Goal: Information Seeking & Learning: Learn about a topic

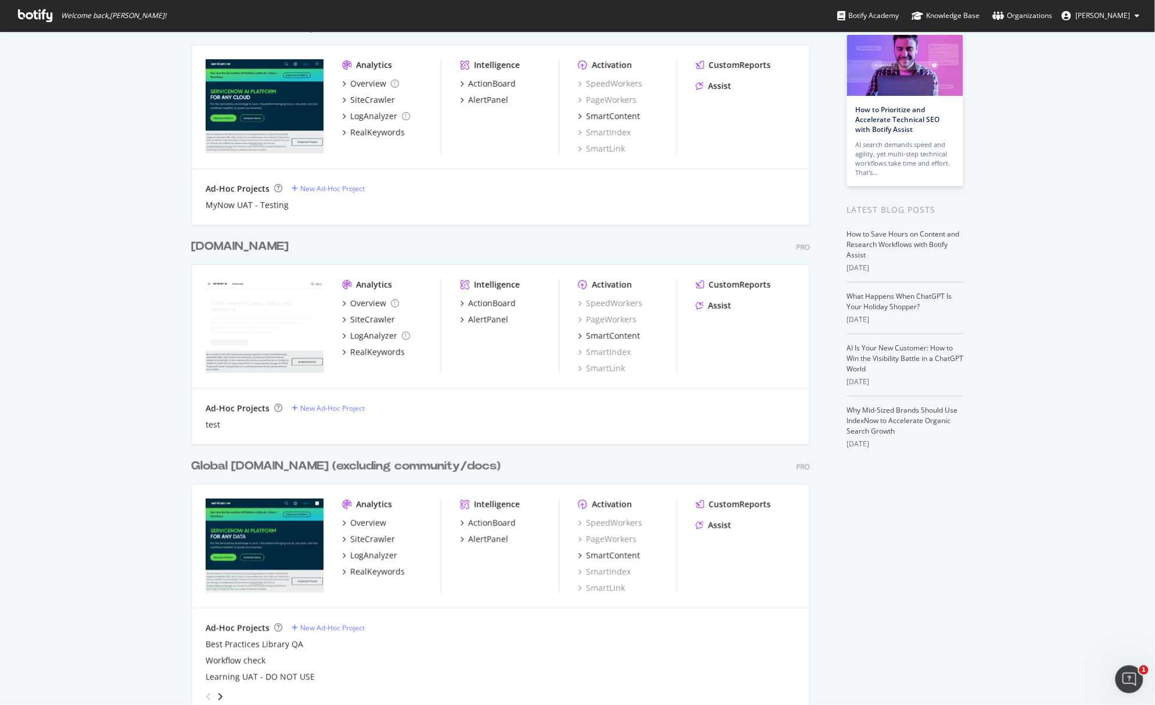
scroll to position [228, 0]
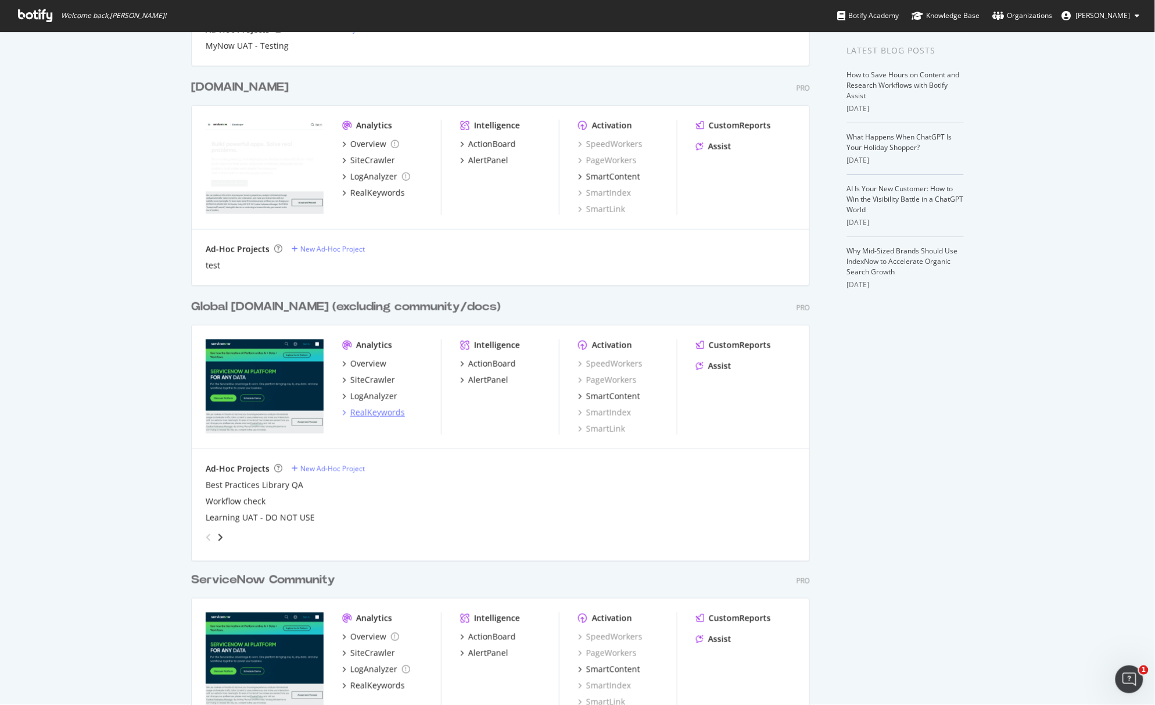
click at [380, 413] on div "RealKeywords" at bounding box center [377, 413] width 55 height 12
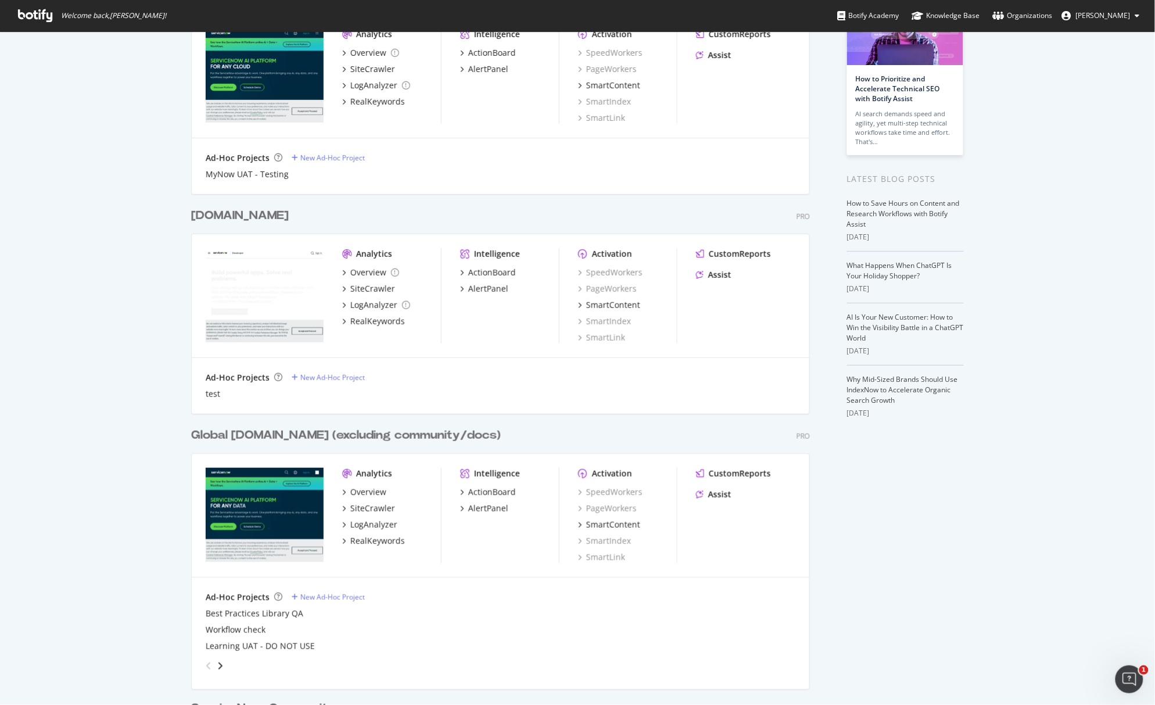
scroll to position [128, 0]
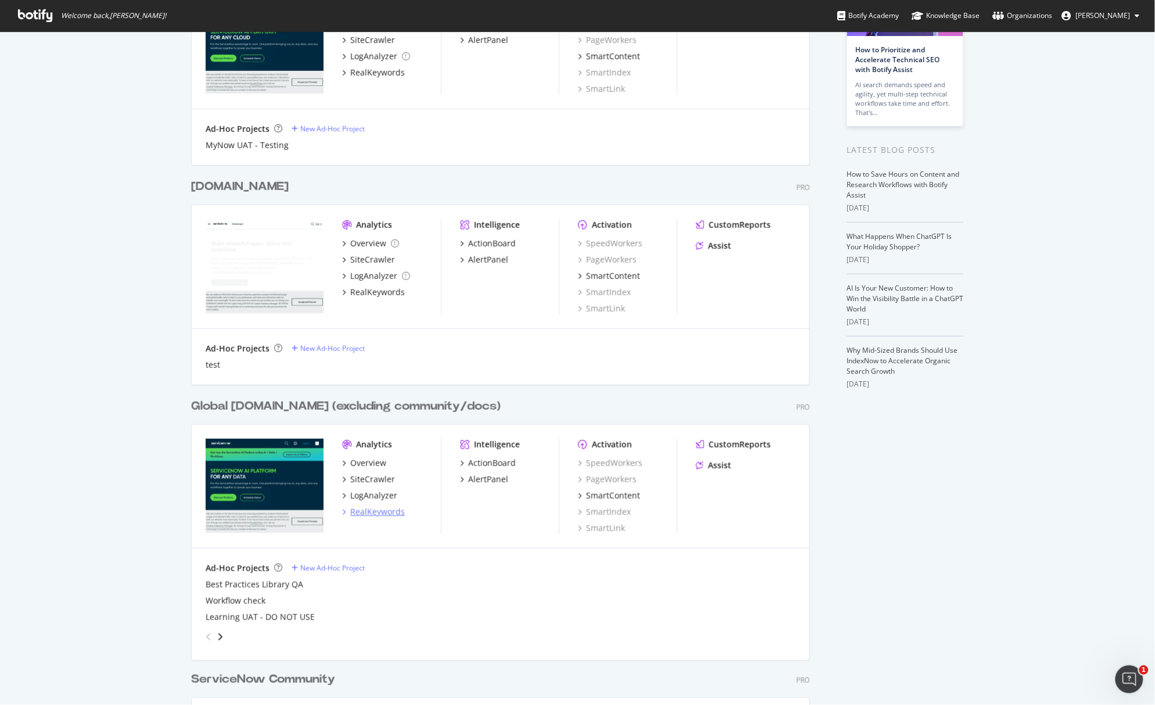
click at [379, 514] on div "RealKeywords" at bounding box center [377, 512] width 55 height 12
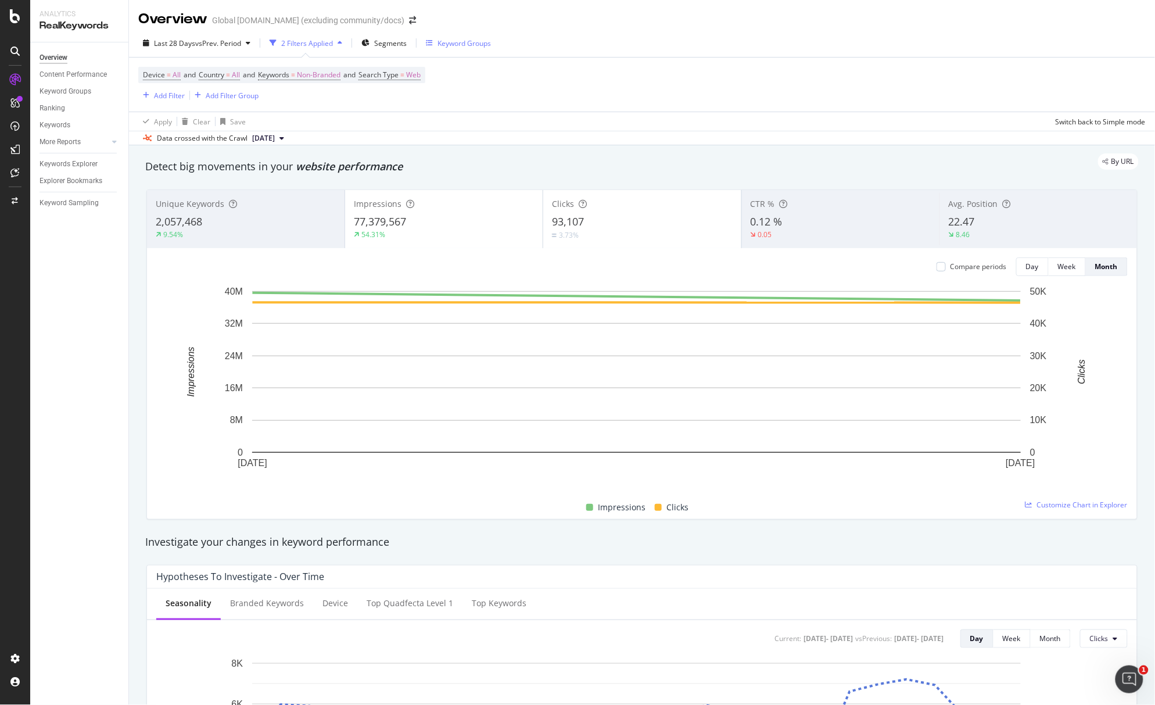
click at [476, 42] on div "Keyword Groups" at bounding box center [464, 43] width 53 height 10
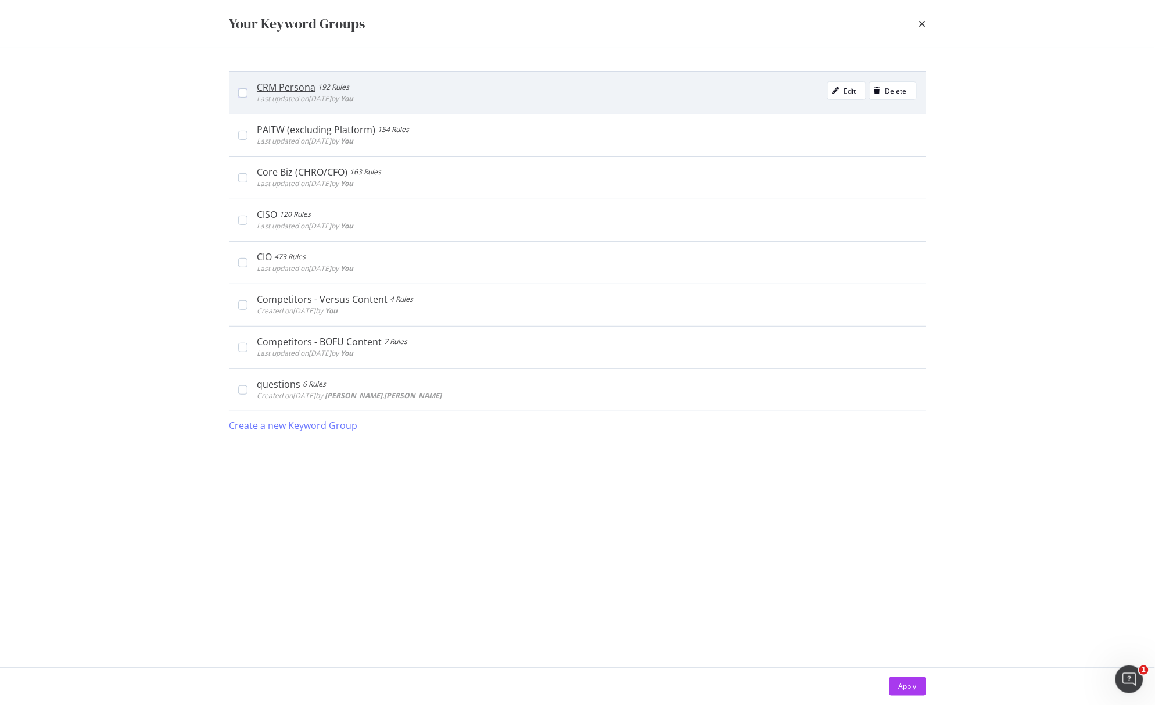
click at [294, 87] on div "CRM Persona" at bounding box center [286, 87] width 59 height 12
click at [845, 91] on div "Edit" at bounding box center [850, 91] width 12 height 10
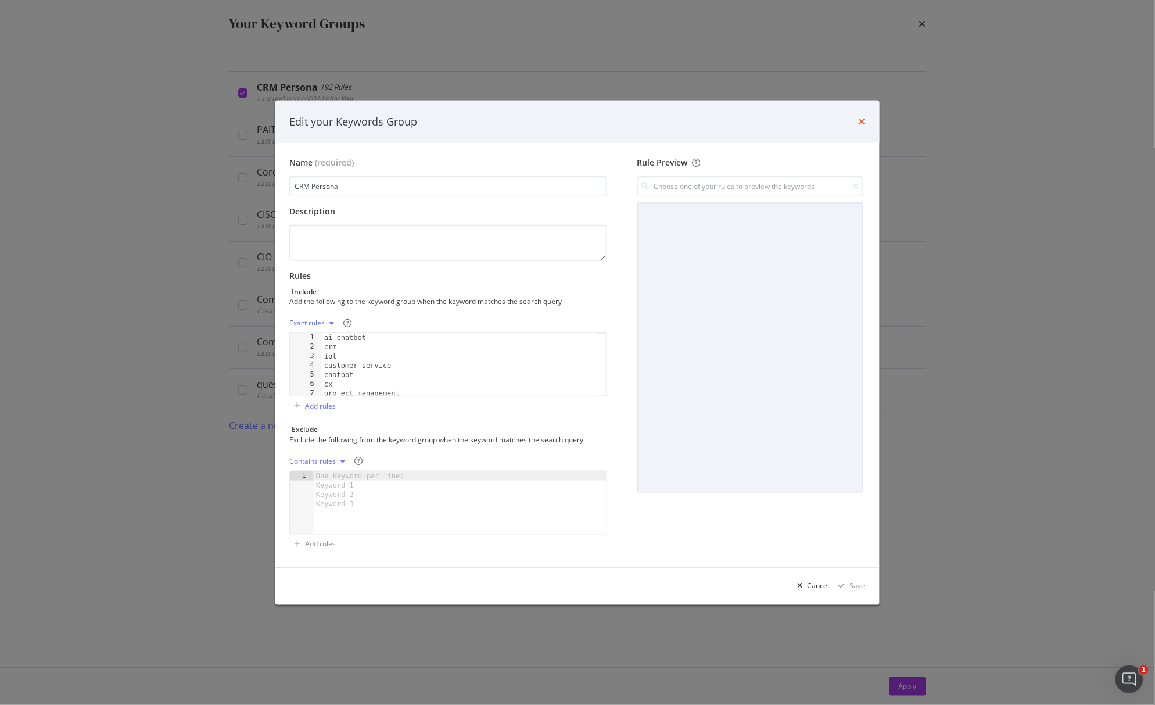
click at [860, 121] on div "Edit your Keywords Group" at bounding box center [577, 121] width 576 height 15
click at [867, 123] on div "Edit your Keywords Group" at bounding box center [577, 121] width 604 height 43
click at [862, 120] on icon "times" at bounding box center [862, 121] width 7 height 9
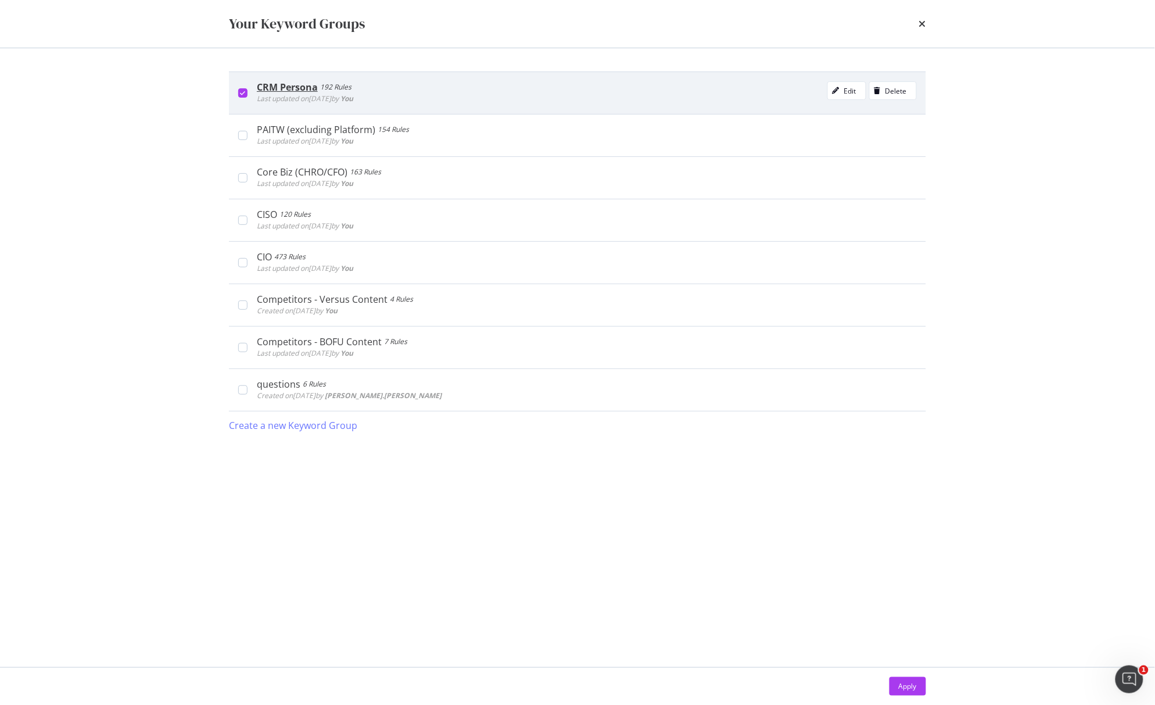
click at [237, 95] on div "CRM Persona 192 Rules Last updated on 2025 Aug 21st by You Edit Delete" at bounding box center [577, 92] width 697 height 42
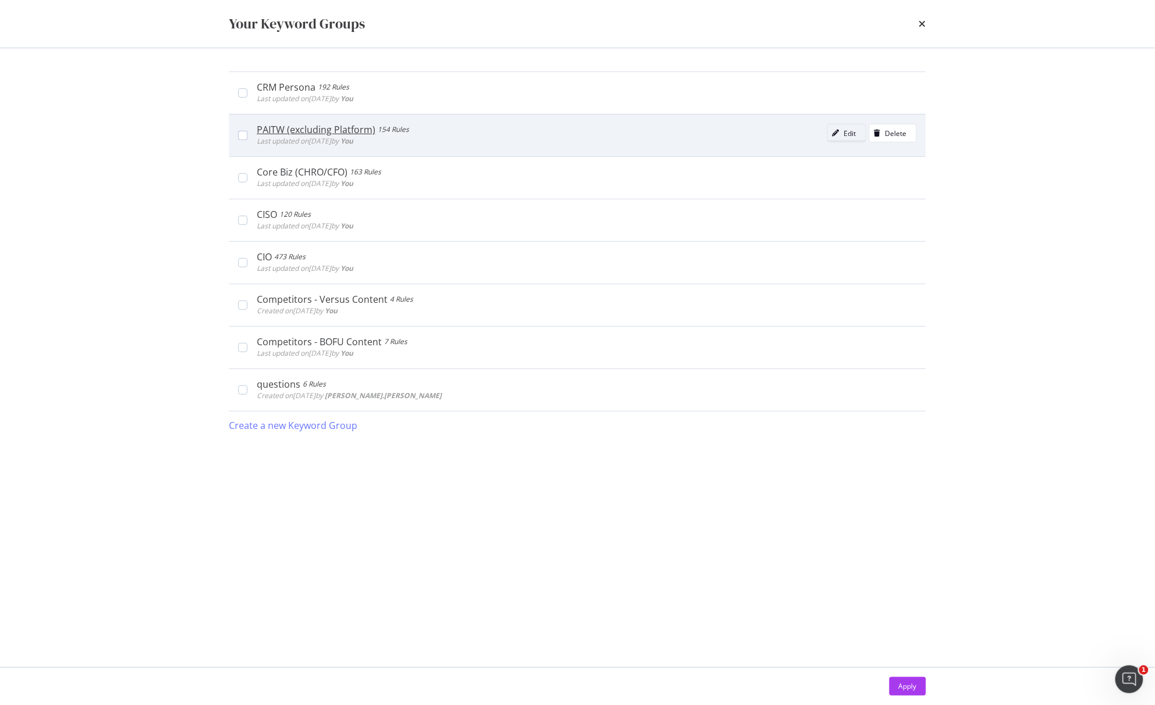
click at [847, 133] on div "Edit" at bounding box center [850, 133] width 12 height 10
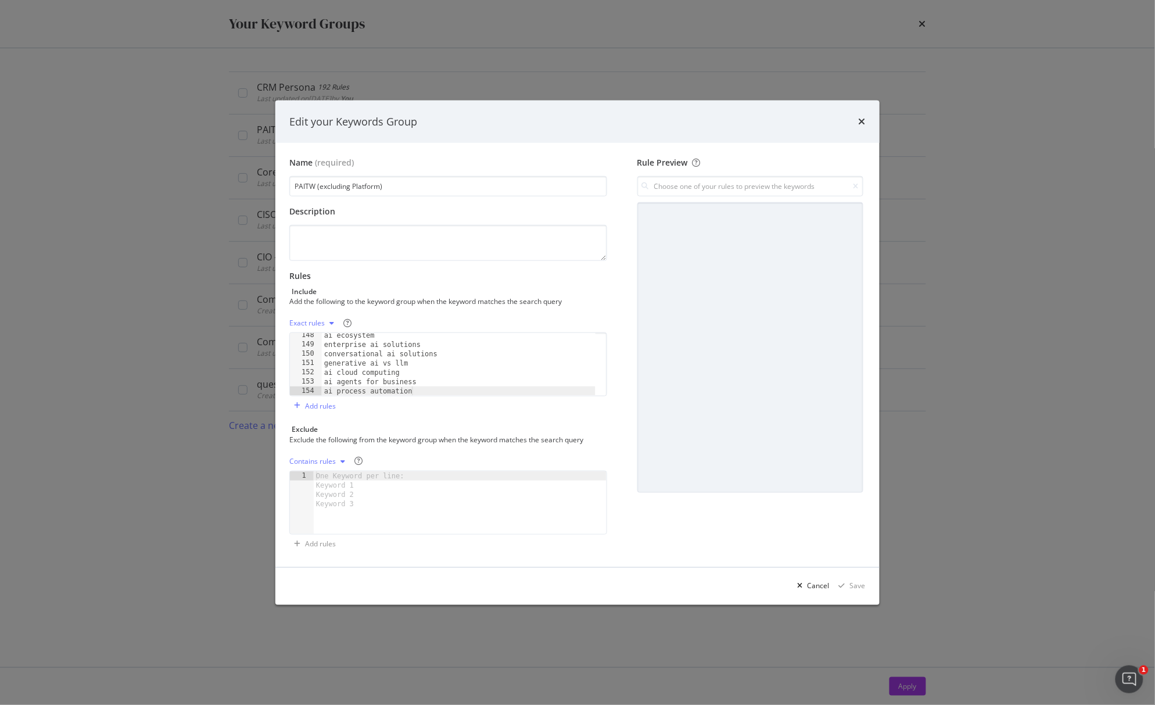
scroll to position [1369, 0]
click at [861, 121] on icon "times" at bounding box center [862, 121] width 7 height 9
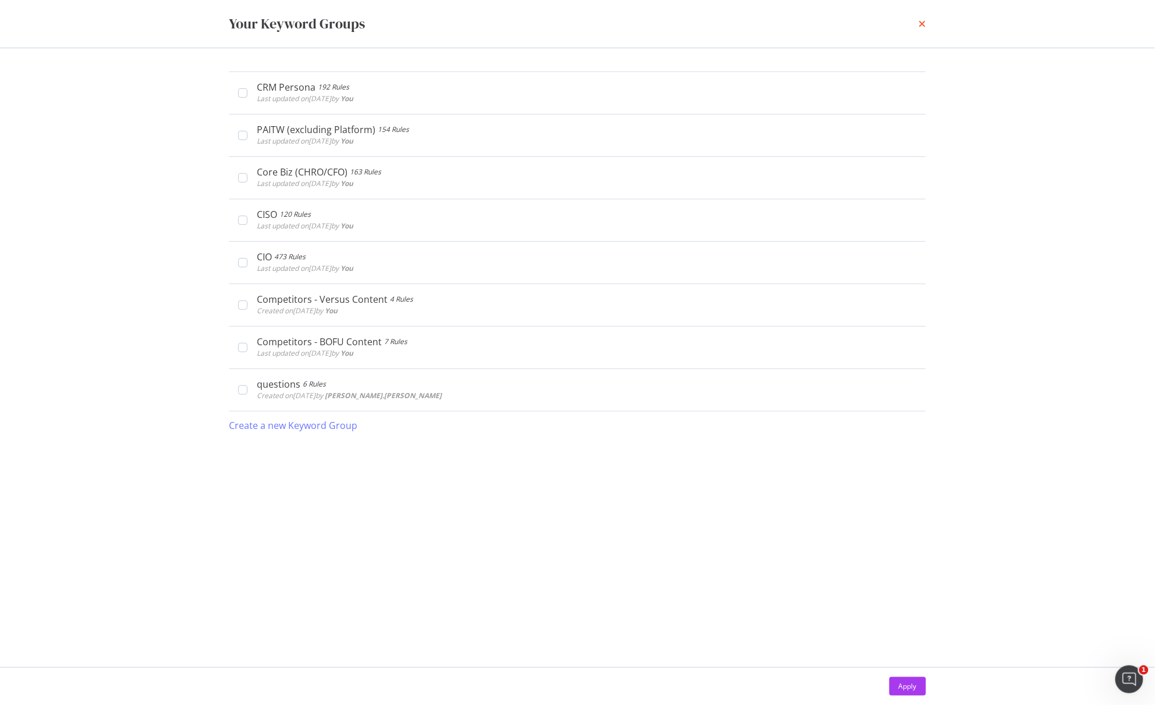
click at [924, 24] on icon "times" at bounding box center [922, 23] width 7 height 9
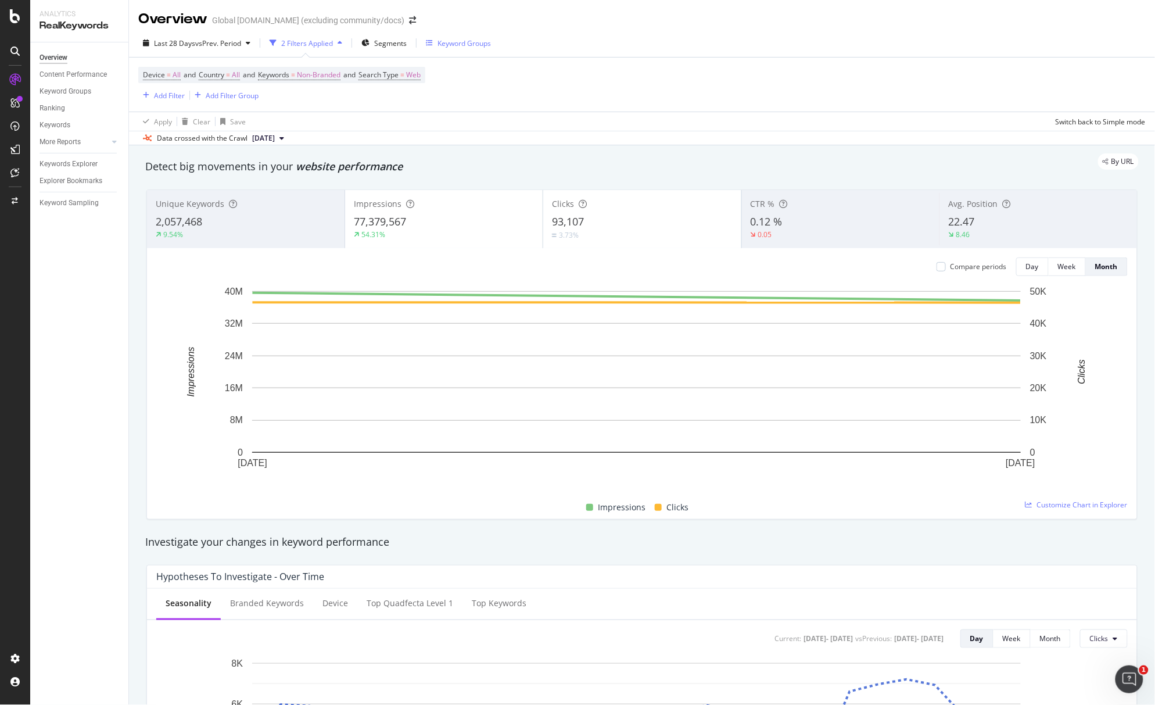
click at [462, 49] on div "Keyword Groups" at bounding box center [458, 42] width 65 height 17
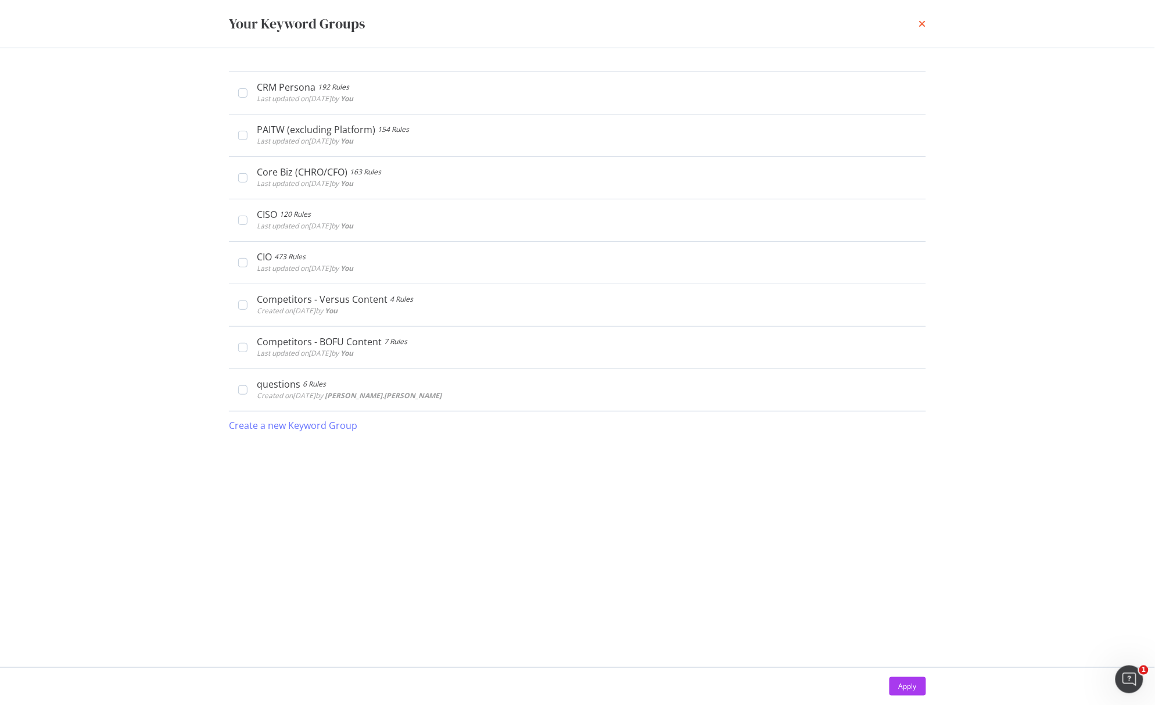
click at [922, 20] on icon "times" at bounding box center [922, 23] width 7 height 9
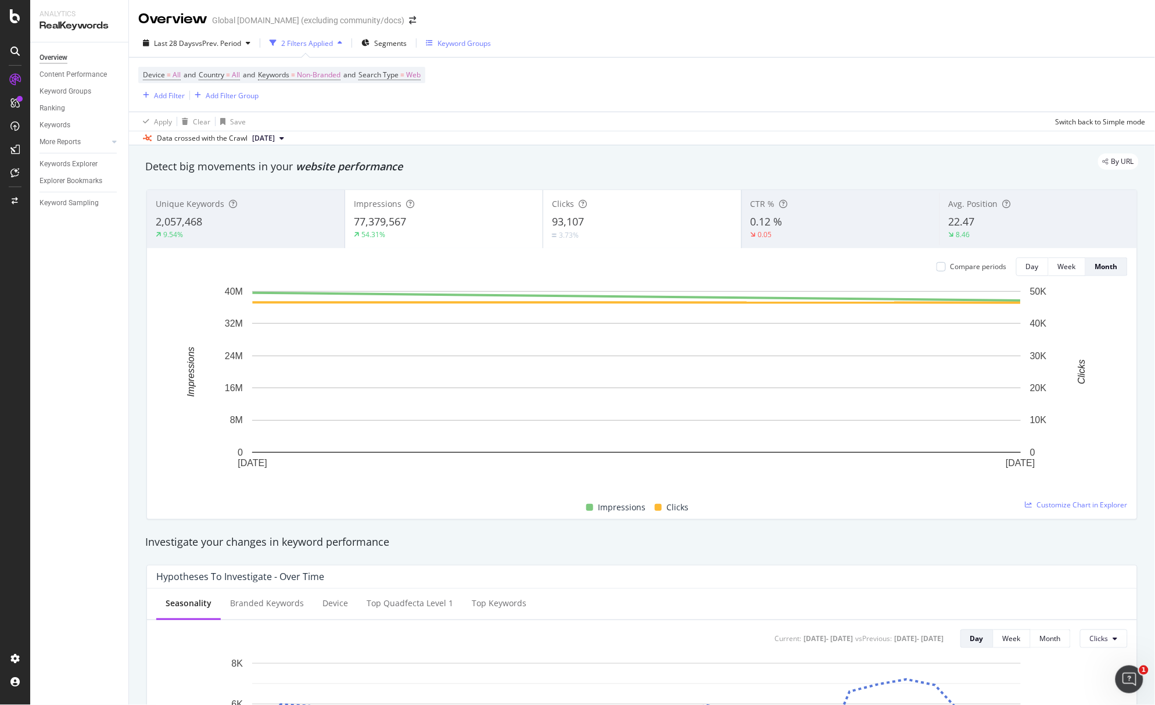
click at [457, 43] on div "Keyword Groups" at bounding box center [464, 43] width 53 height 10
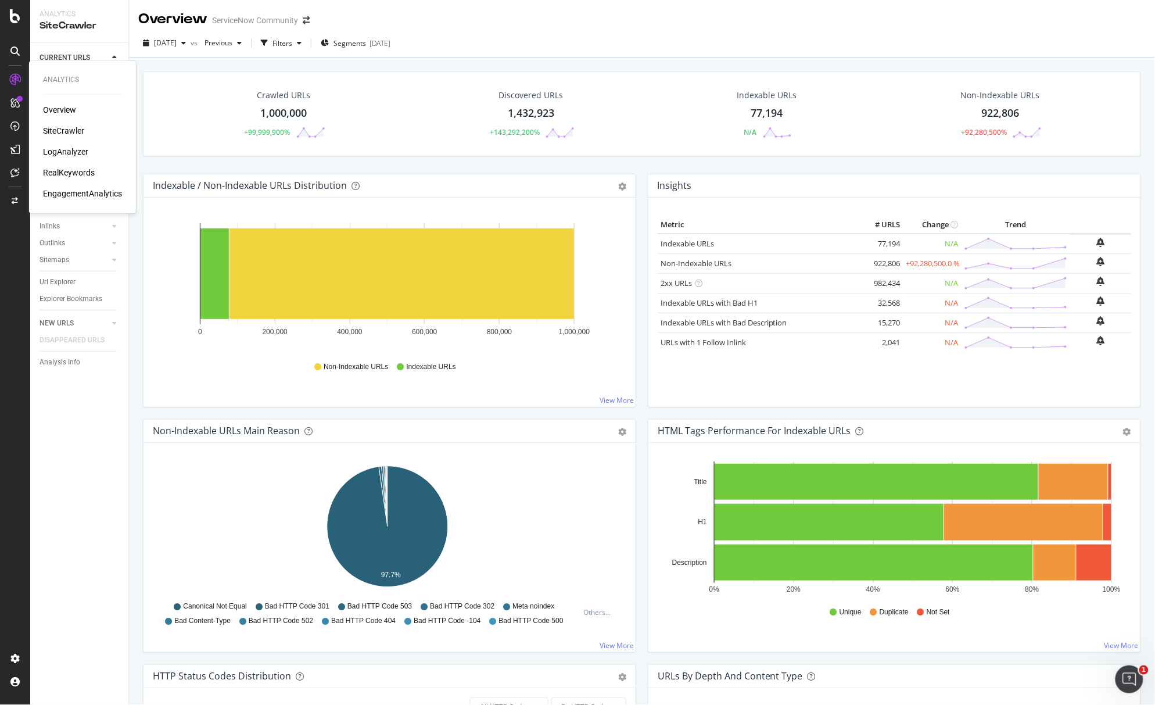
click at [70, 170] on div "RealKeywords" at bounding box center [69, 173] width 52 height 12
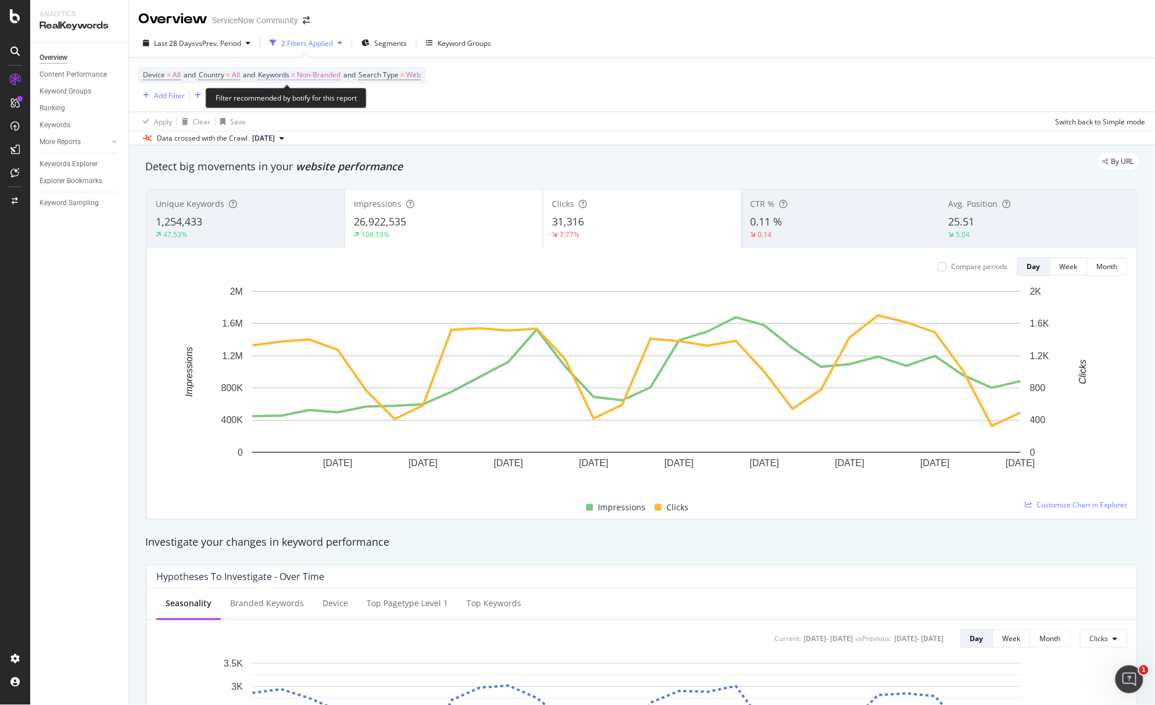
click at [276, 72] on span "Keywords" at bounding box center [273, 75] width 31 height 10
click at [309, 96] on div "Non-Branded" at bounding box center [306, 102] width 62 height 17
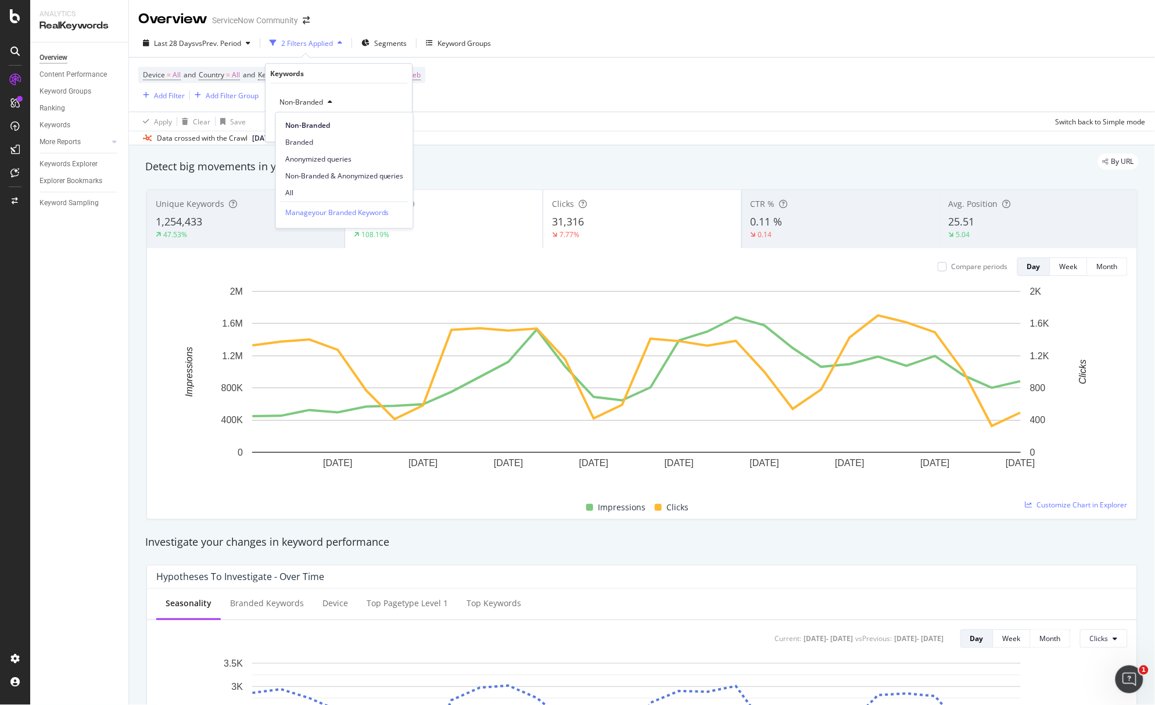
drag, startPoint x: 306, startPoint y: 191, endPoint x: 388, endPoint y: 189, distance: 82.0
click at [306, 191] on span "All" at bounding box center [344, 193] width 119 height 10
click at [381, 124] on div "button" at bounding box center [377, 126] width 16 height 7
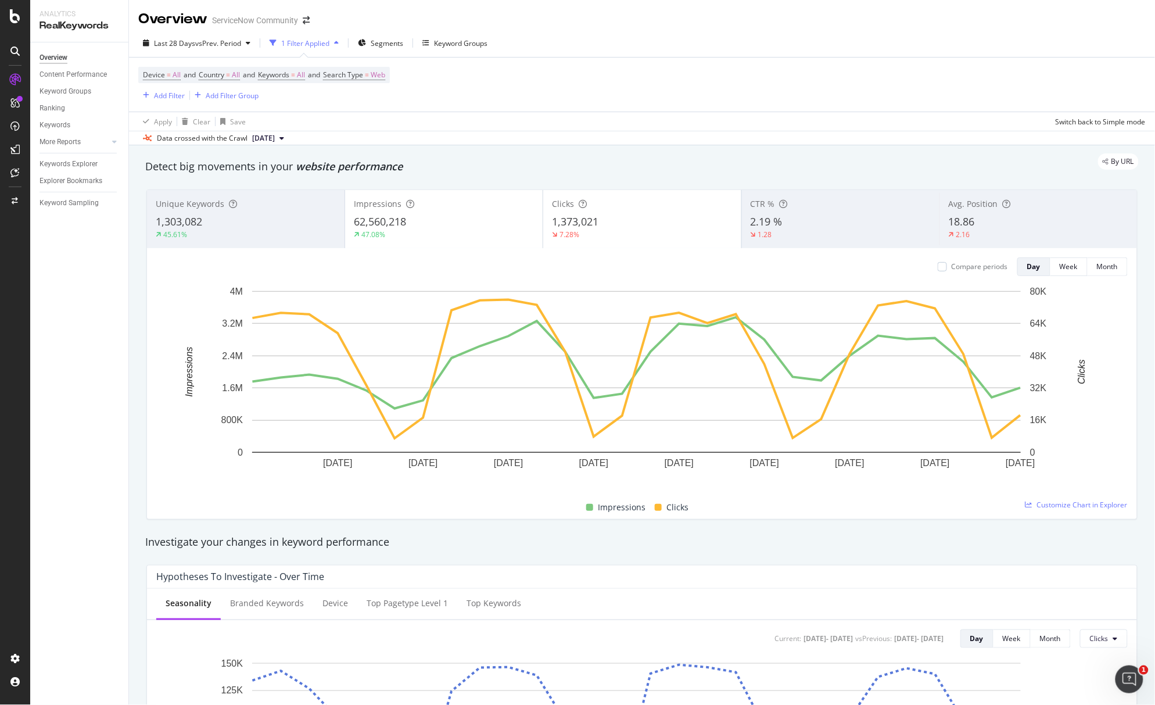
click at [230, 227] on div "1,303,082" at bounding box center [246, 221] width 180 height 15
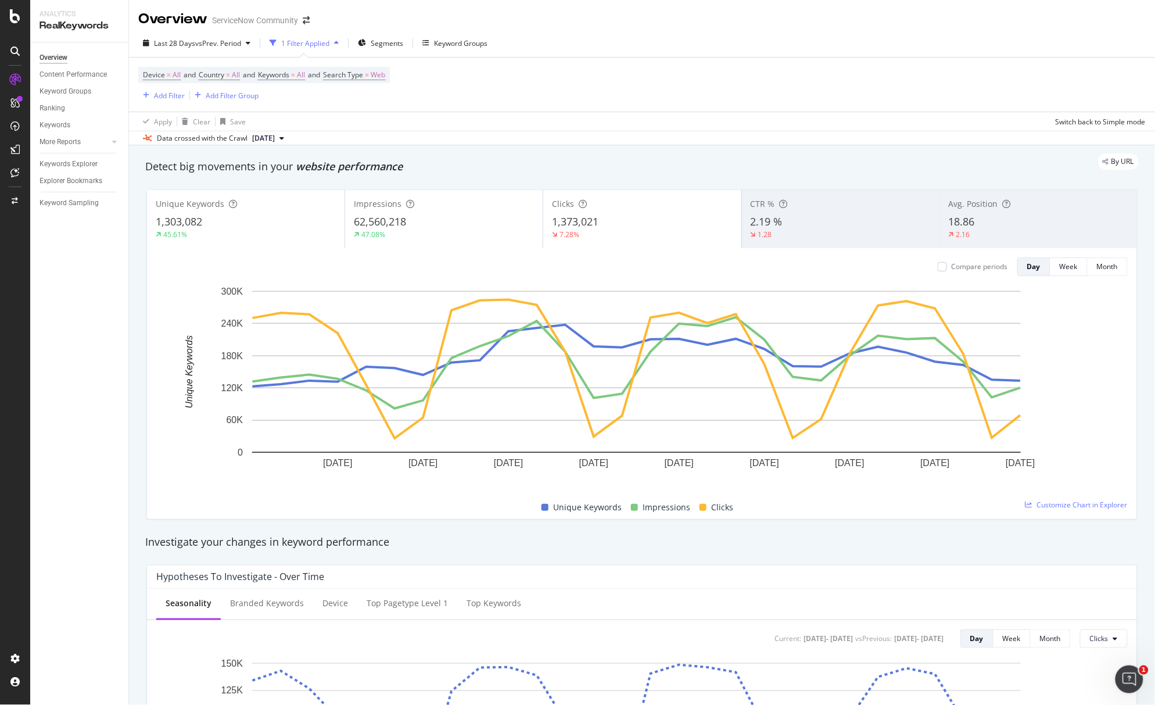
click at [572, 225] on span "1,373,021" at bounding box center [575, 221] width 46 height 14
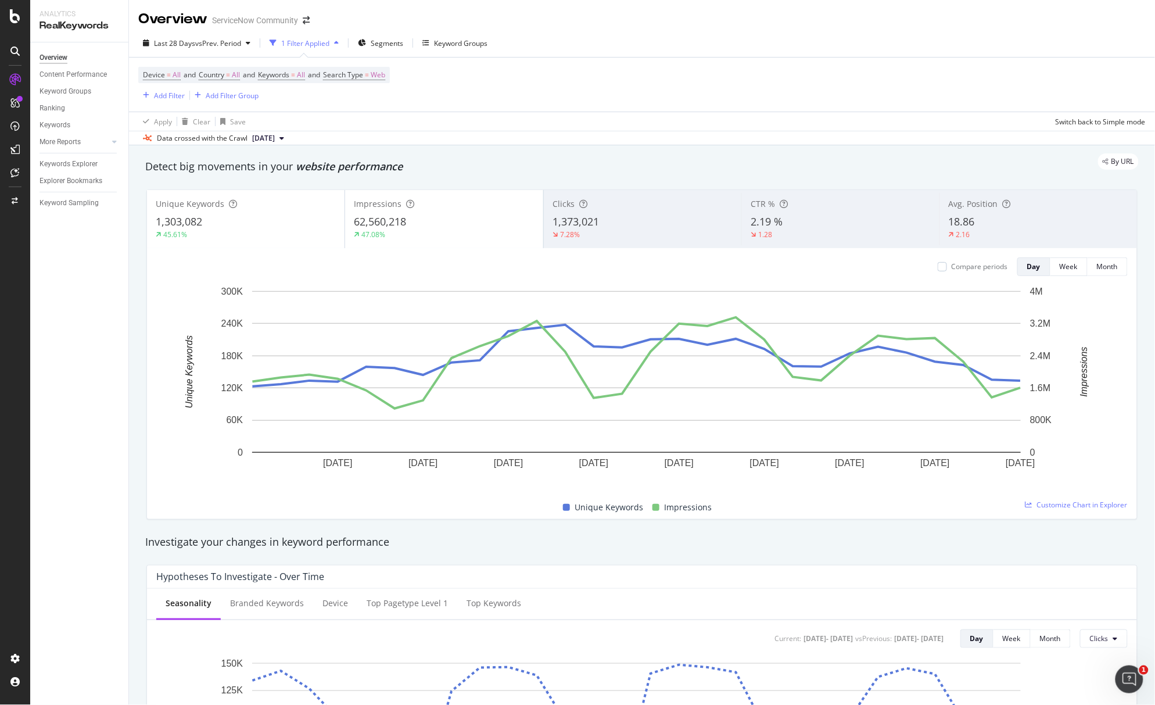
click at [248, 231] on div "45.61%" at bounding box center [246, 235] width 180 height 10
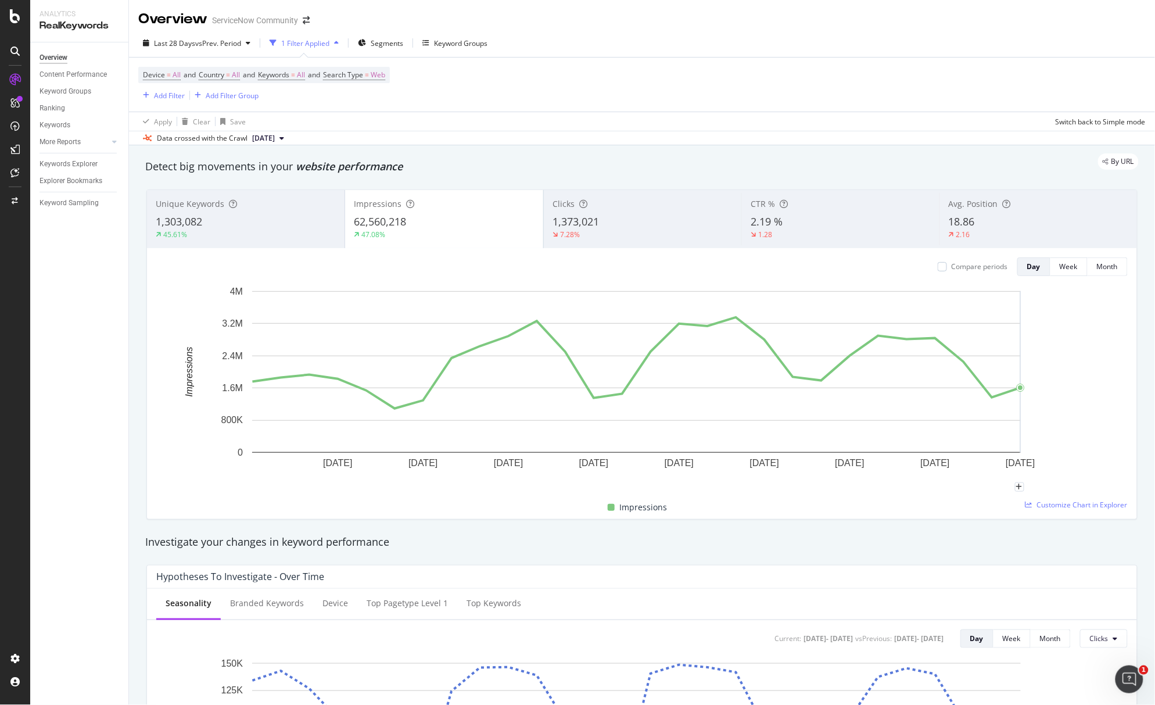
click at [1083, 393] on rect "A chart." at bounding box center [636, 386] width 961 height 202
click at [13, 19] on icon at bounding box center [15, 16] width 10 height 14
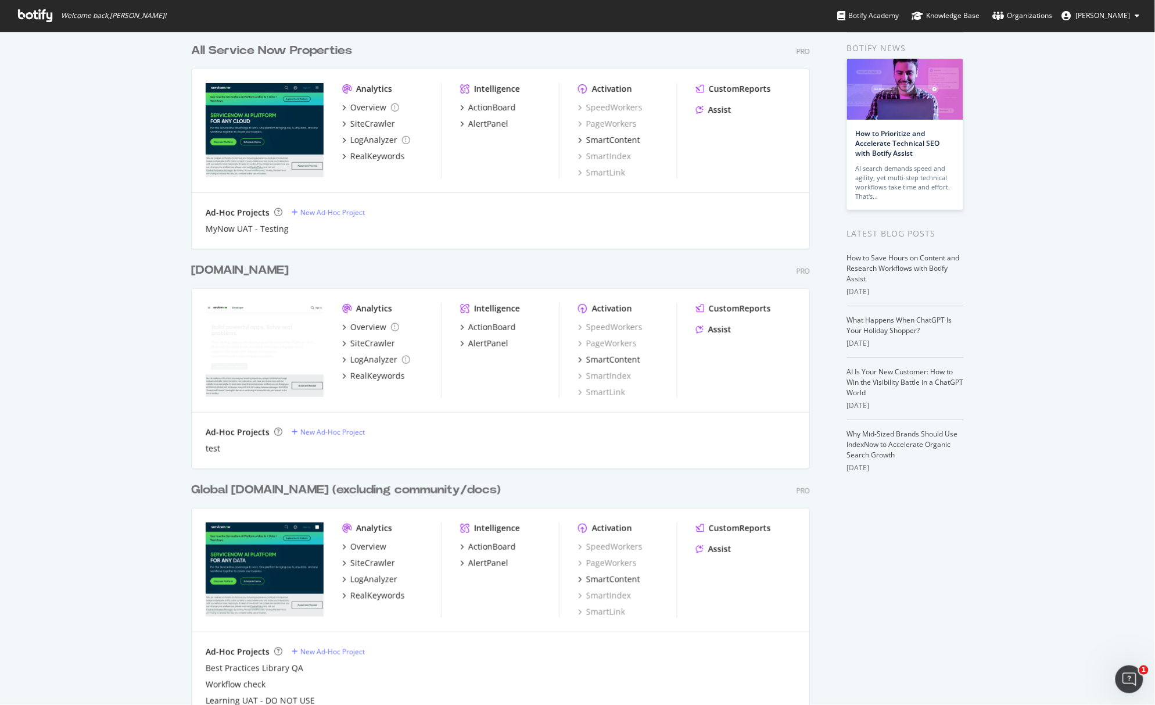
scroll to position [70, 0]
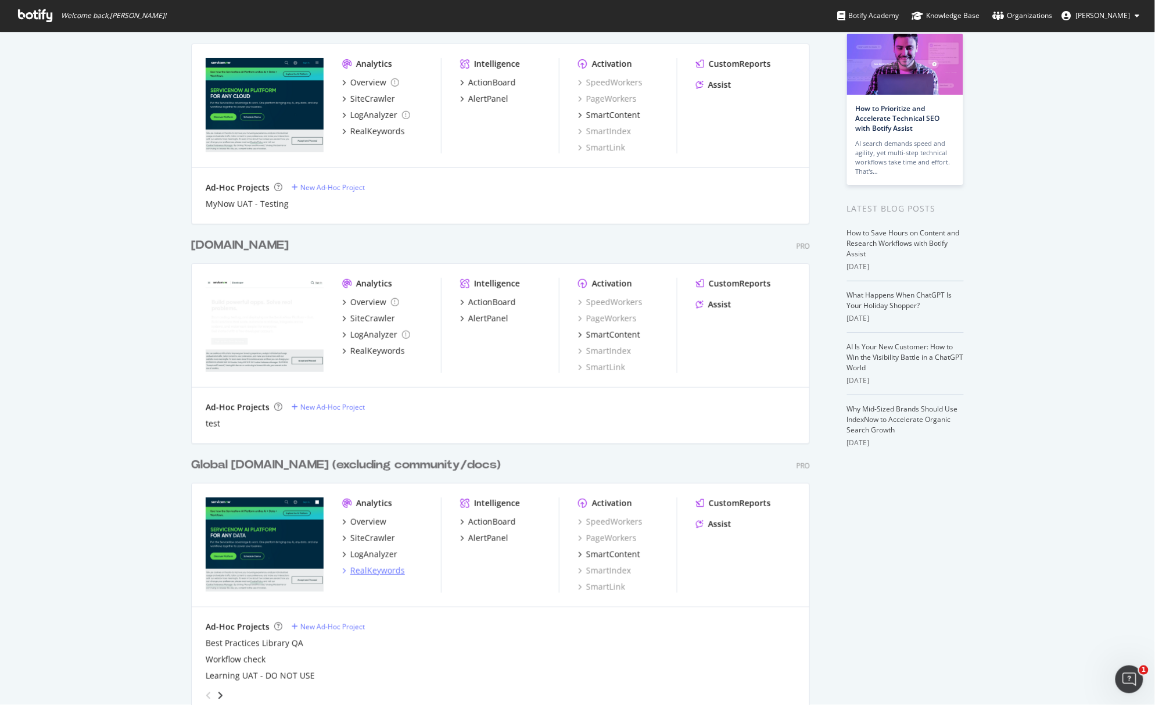
click at [388, 573] on div "RealKeywords" at bounding box center [377, 571] width 55 height 12
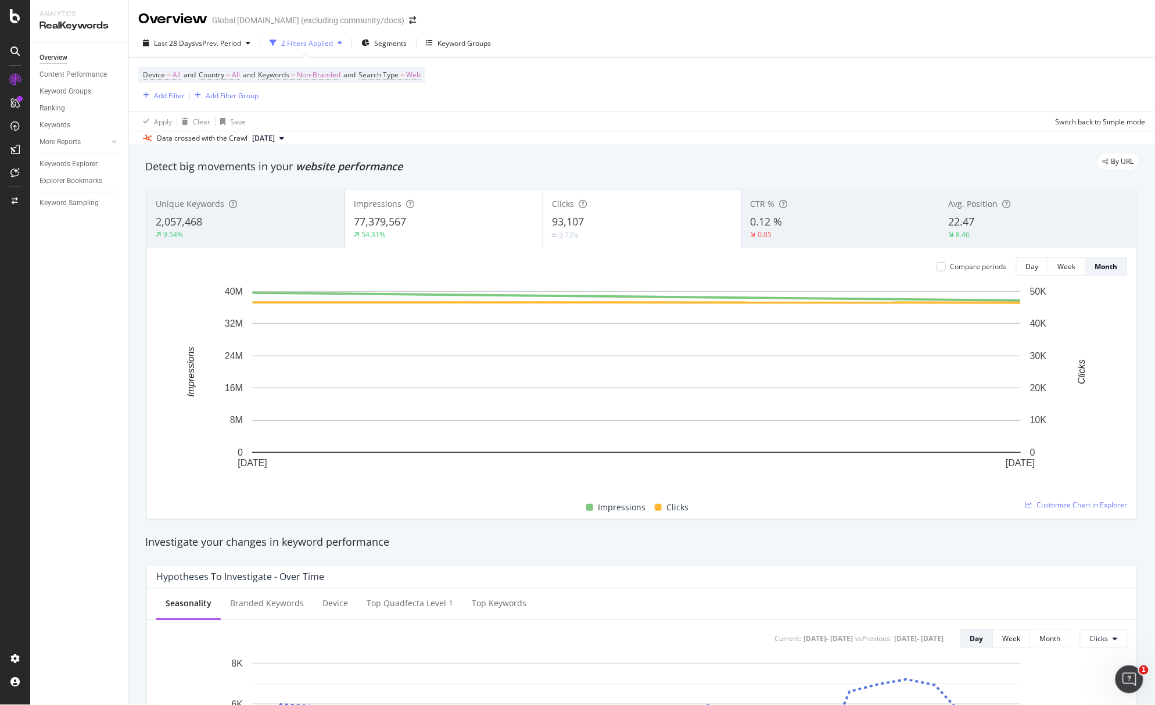
click at [211, 218] on div "2,057,468" at bounding box center [246, 221] width 180 height 15
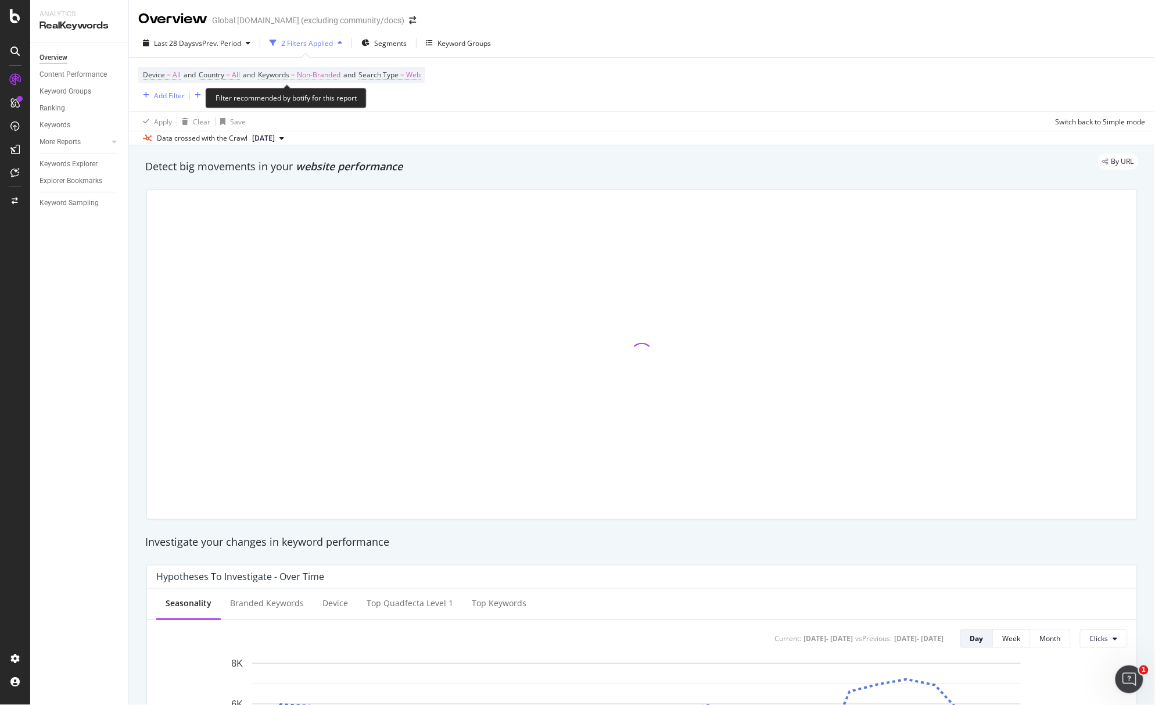
click at [314, 77] on span "Non-Branded" at bounding box center [319, 75] width 44 height 16
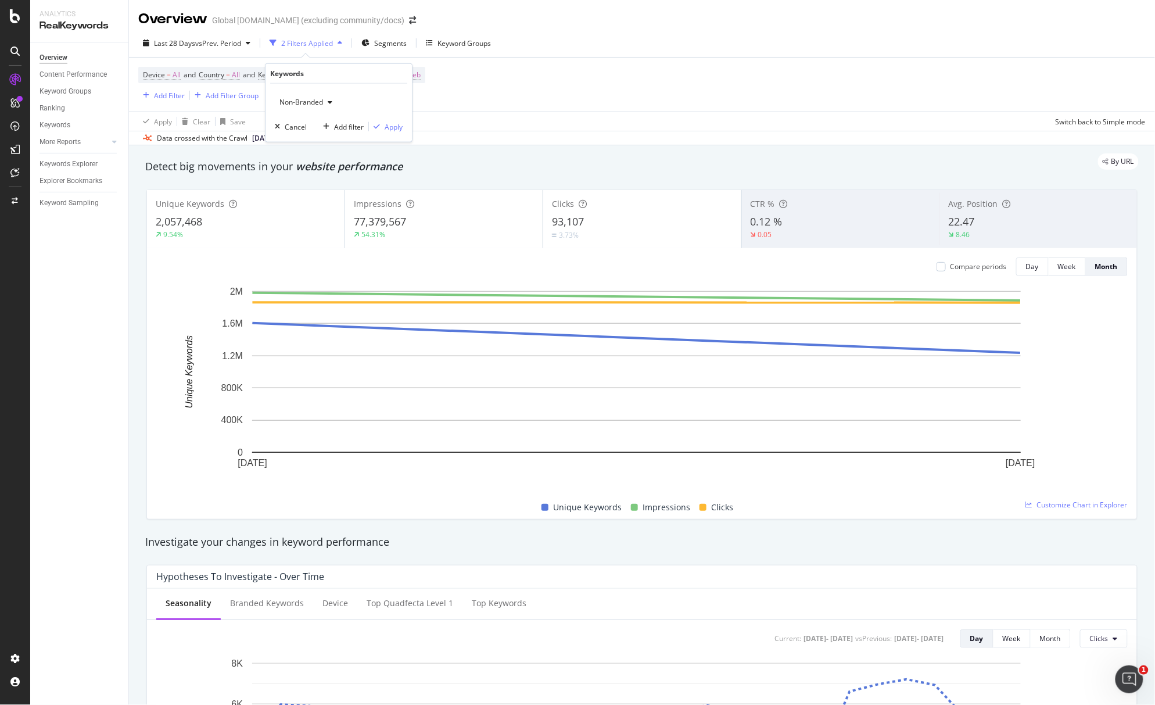
click at [313, 104] on span "Non-Branded" at bounding box center [299, 102] width 48 height 10
click at [309, 189] on span "All" at bounding box center [344, 193] width 119 height 10
click at [390, 122] on div "Apply" at bounding box center [394, 126] width 18 height 10
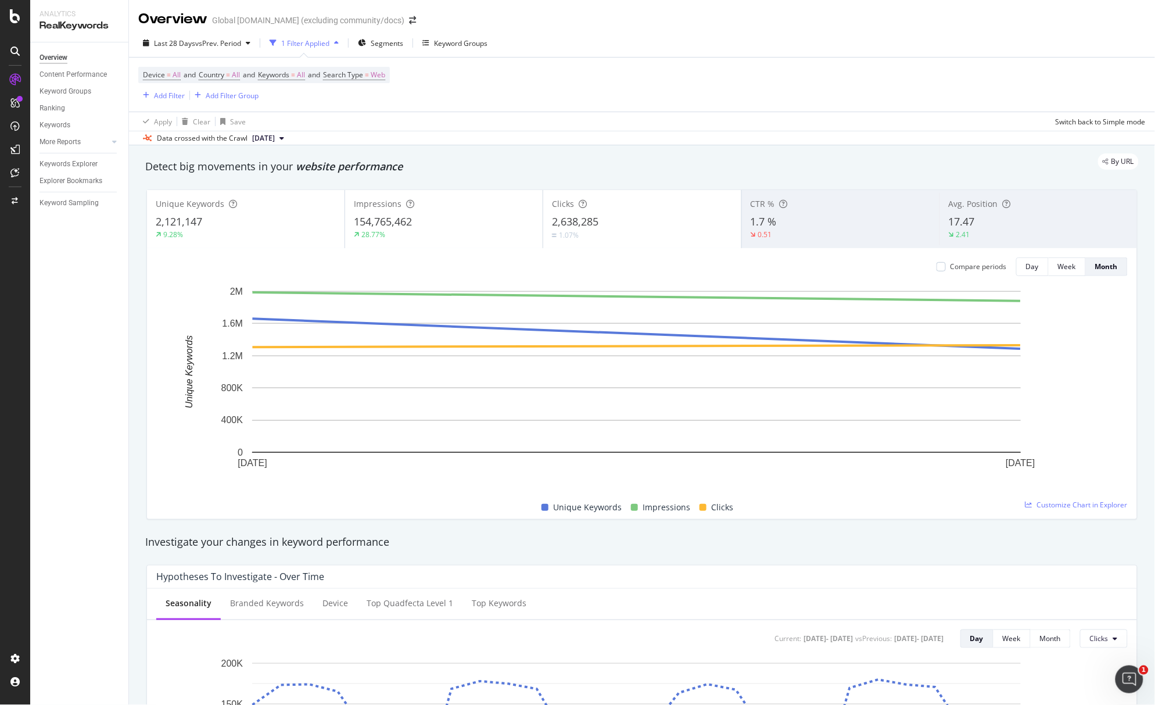
click at [207, 233] on div "9.28%" at bounding box center [246, 235] width 180 height 10
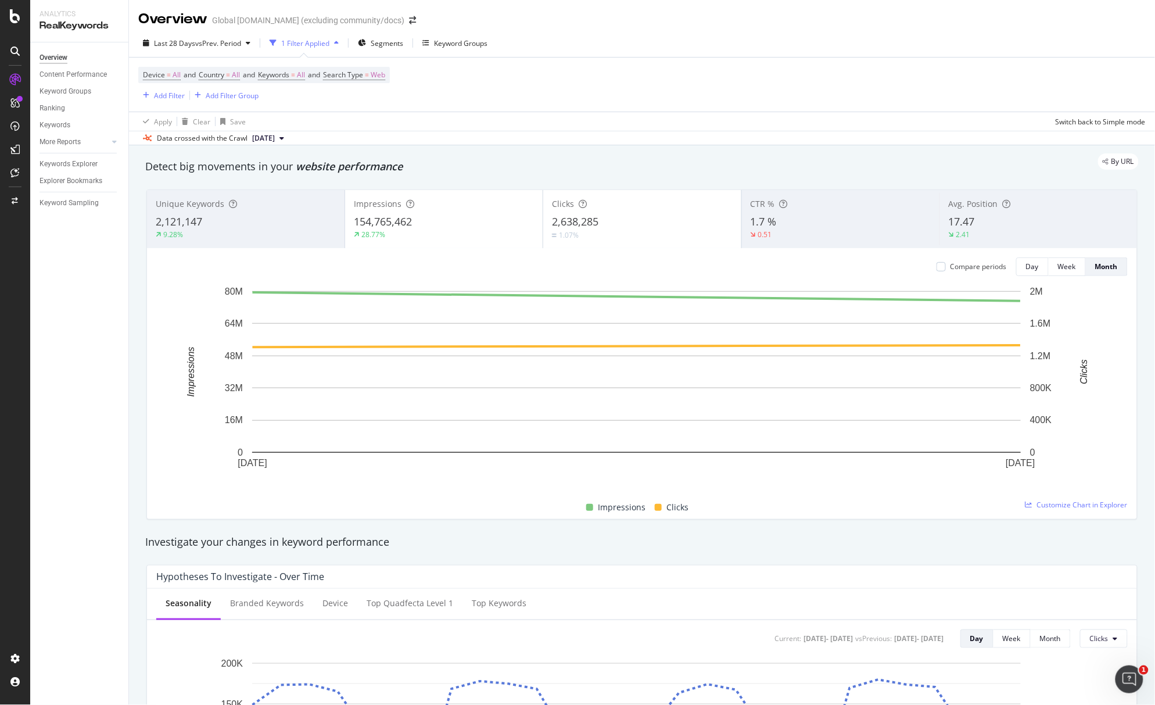
click at [643, 229] on div "2,638,285" at bounding box center [642, 221] width 180 height 15
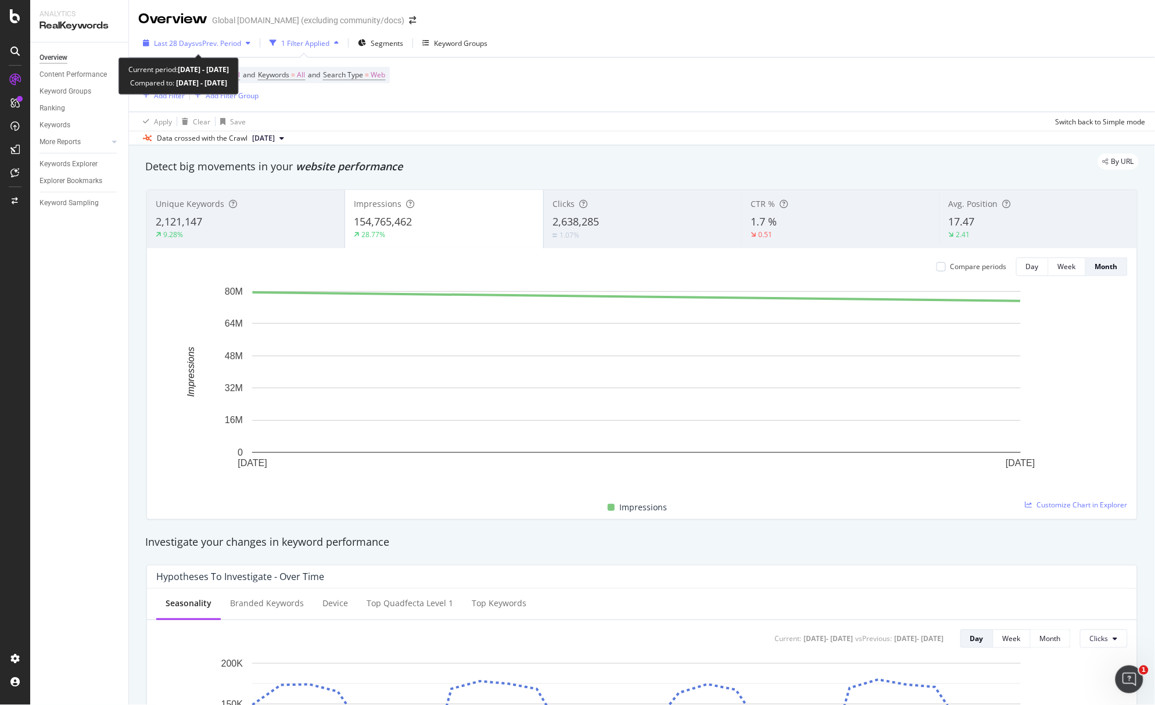
click at [209, 44] on span "vs Prev. Period" at bounding box center [218, 43] width 46 height 10
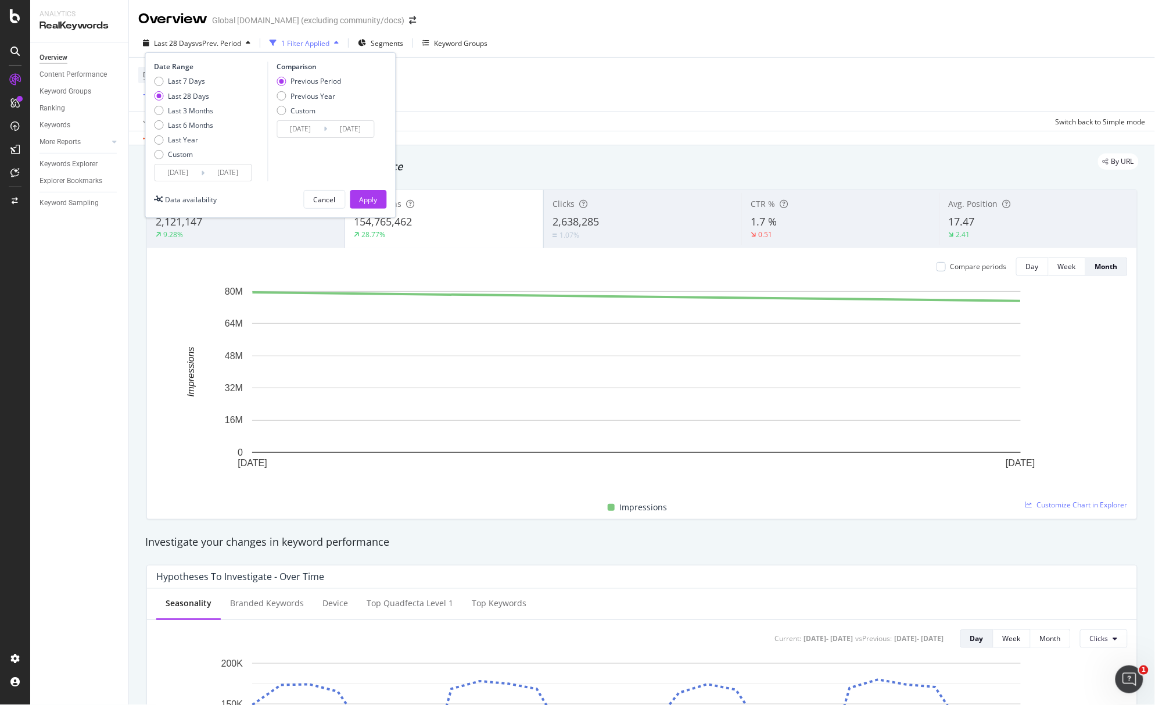
click at [822, 141] on div "Data crossed with the Crawl [DATE]" at bounding box center [642, 138] width 1026 height 14
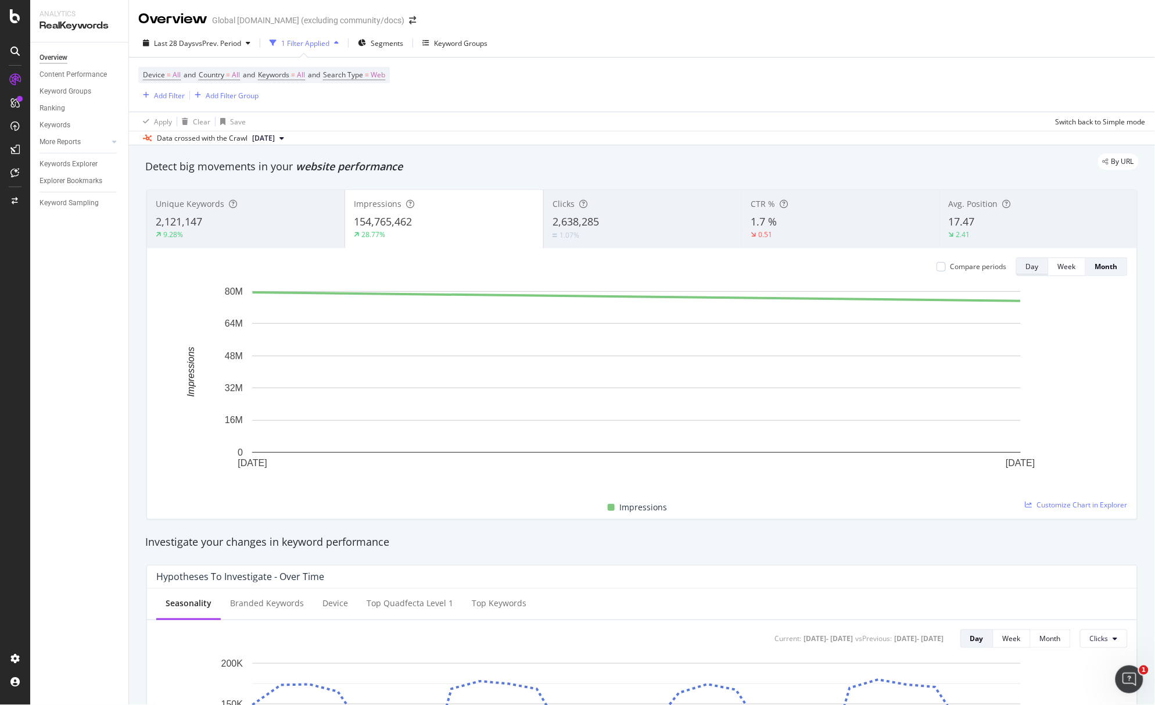
click at [1027, 268] on button "Day" at bounding box center [1032, 266] width 33 height 19
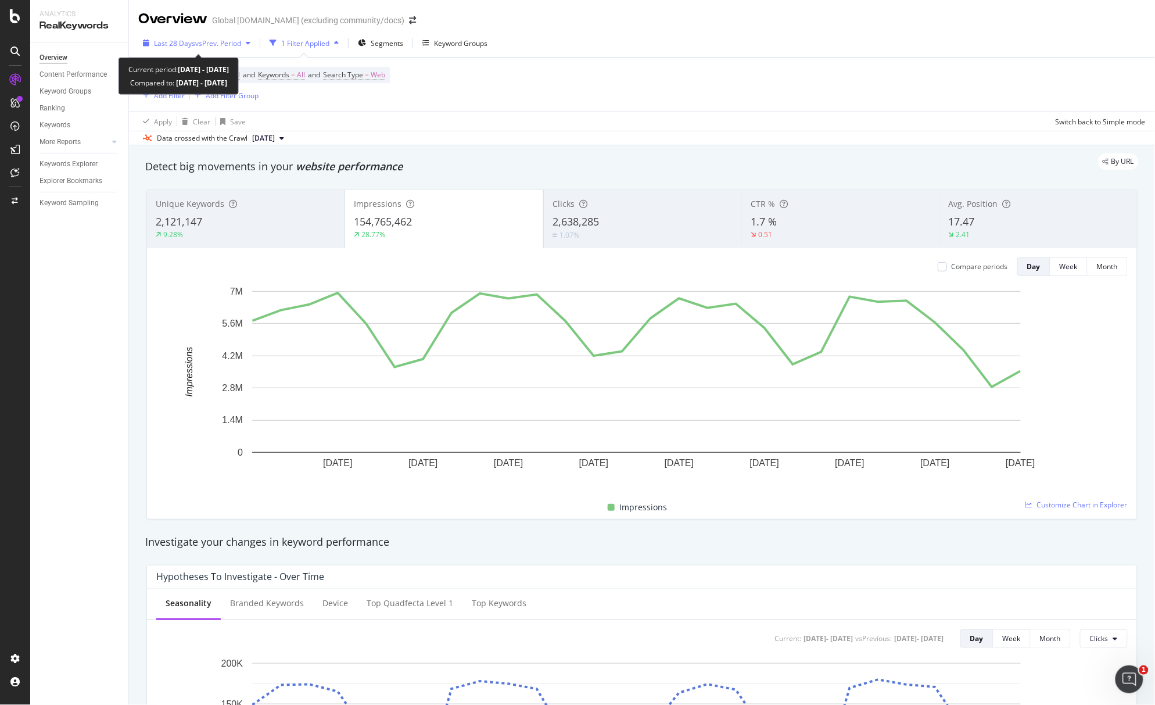
click at [210, 46] on span "vs Prev. Period" at bounding box center [218, 43] width 46 height 10
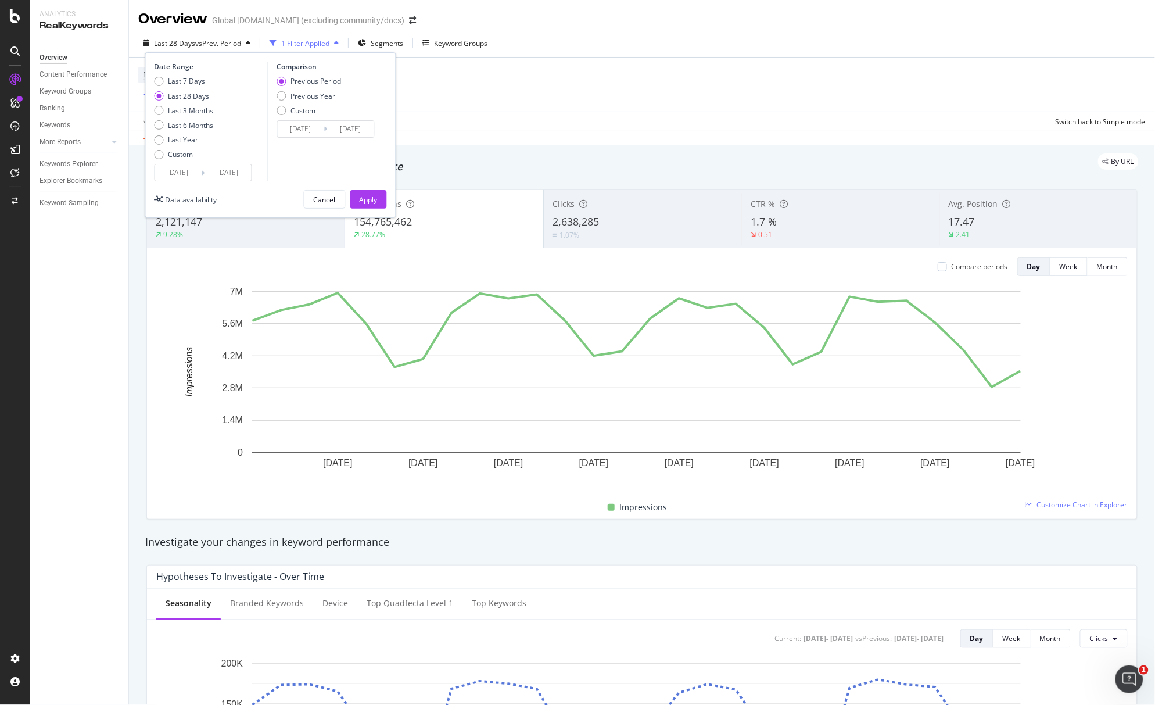
click at [182, 173] on input "[DATE]" at bounding box center [178, 172] width 46 height 16
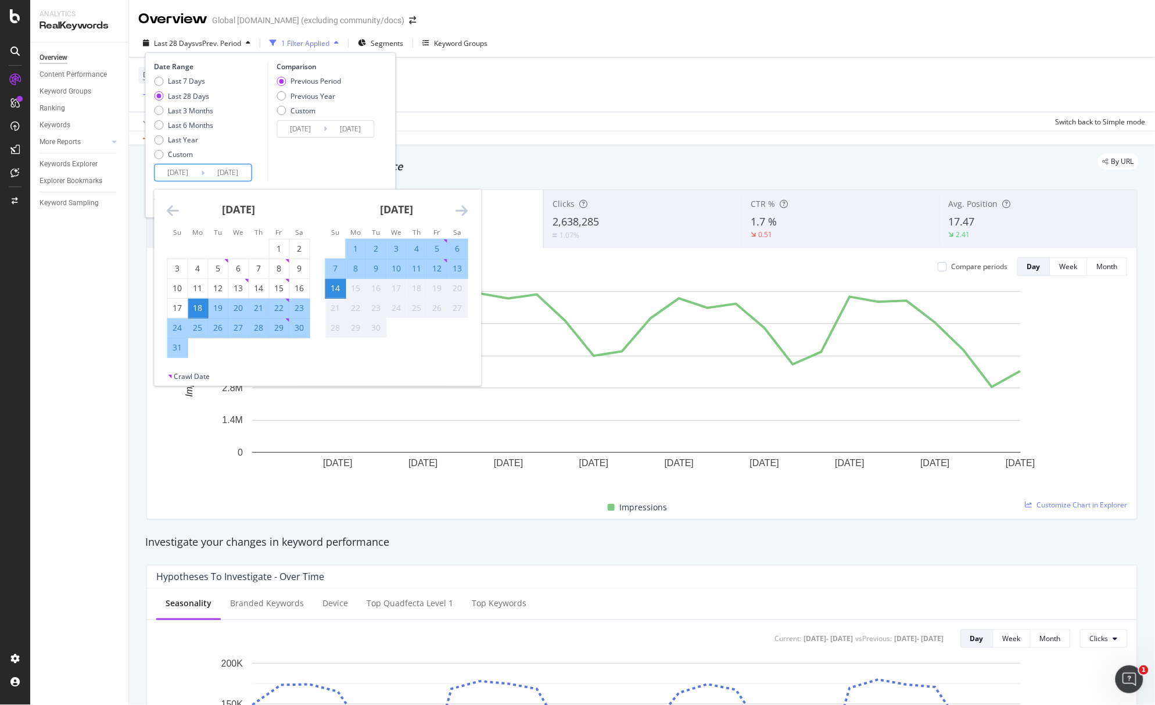
click at [457, 268] on div "13" at bounding box center [458, 269] width 20 height 12
type input "[DATE]"
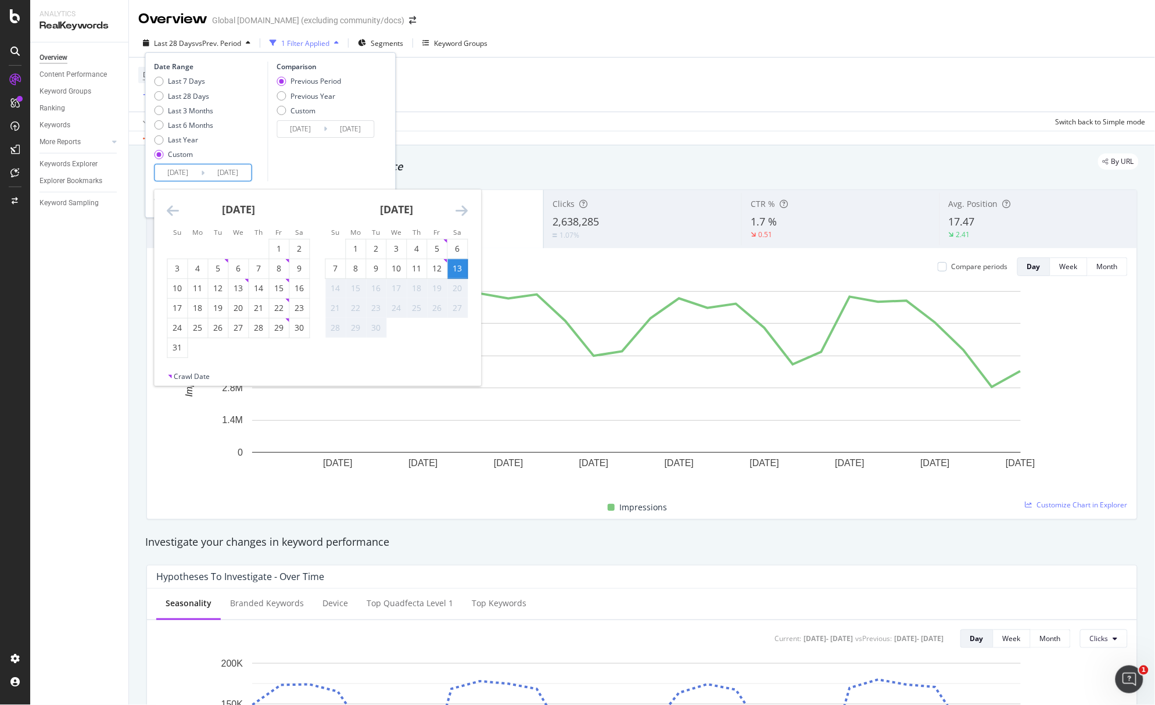
click at [460, 268] on div "13" at bounding box center [458, 269] width 20 height 12
type input "[DATE]"
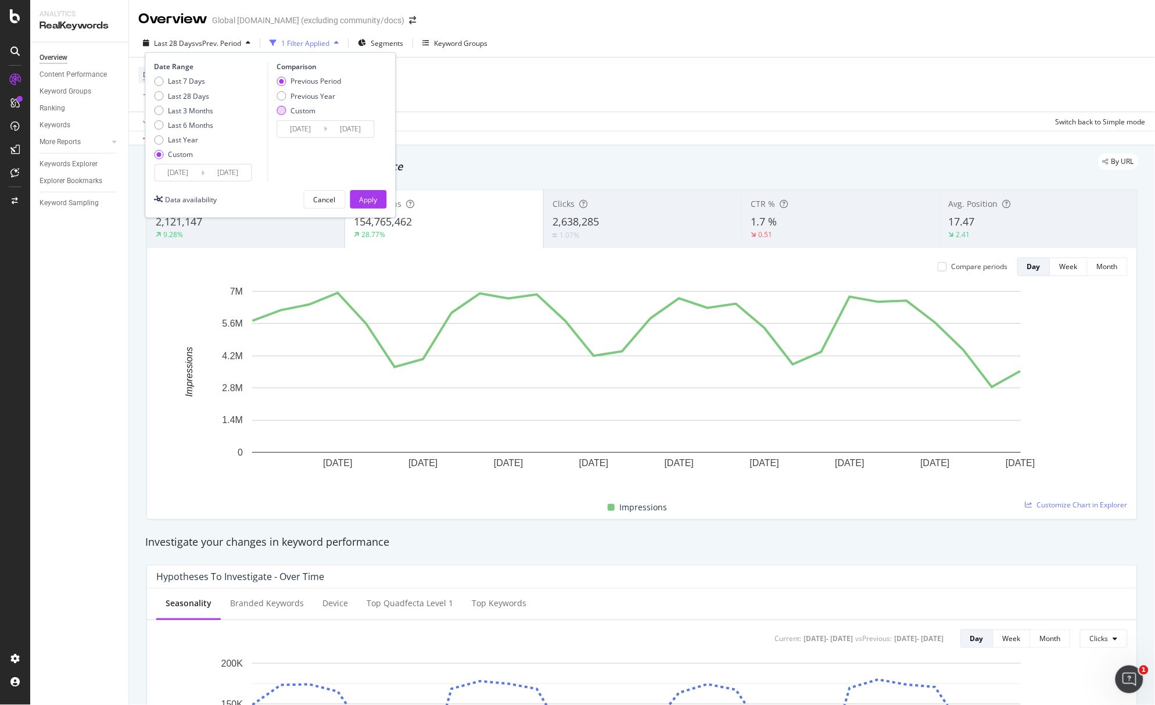
click at [298, 112] on div "Custom" at bounding box center [303, 111] width 25 height 10
click at [300, 129] on input "[DATE]" at bounding box center [300, 129] width 46 height 16
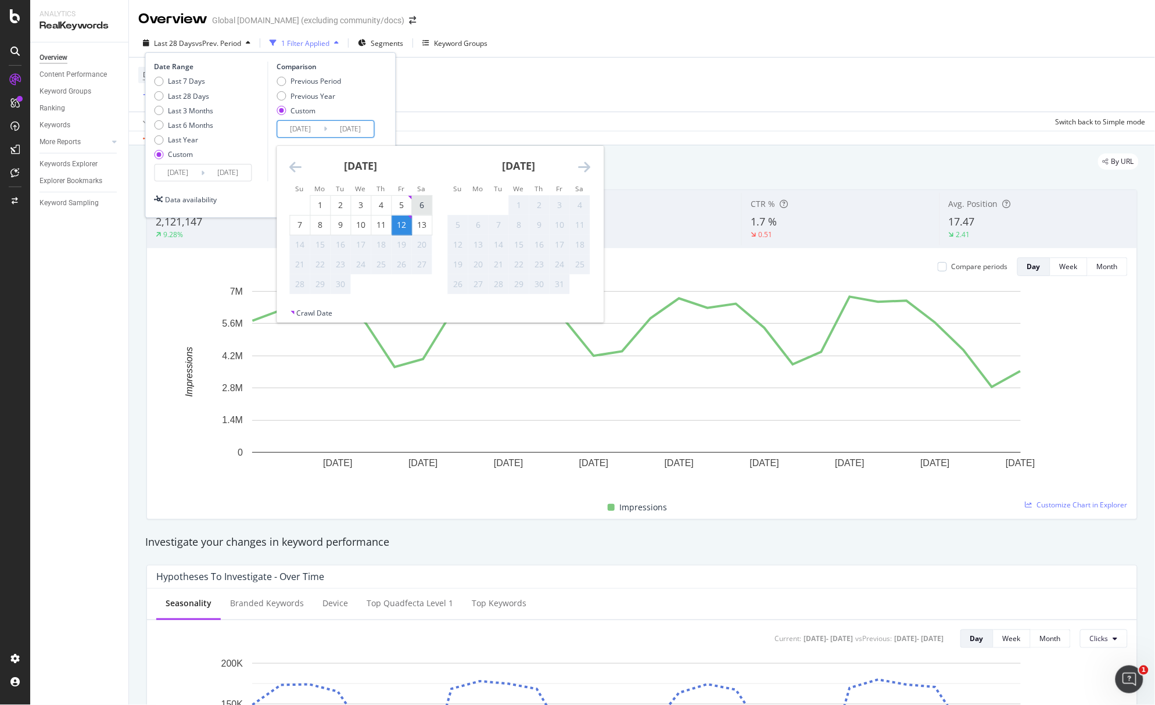
click at [426, 203] on div "6" at bounding box center [422, 205] width 20 height 12
type input "[DATE]"
click at [427, 203] on div "6" at bounding box center [422, 205] width 20 height 12
type input "[DATE]"
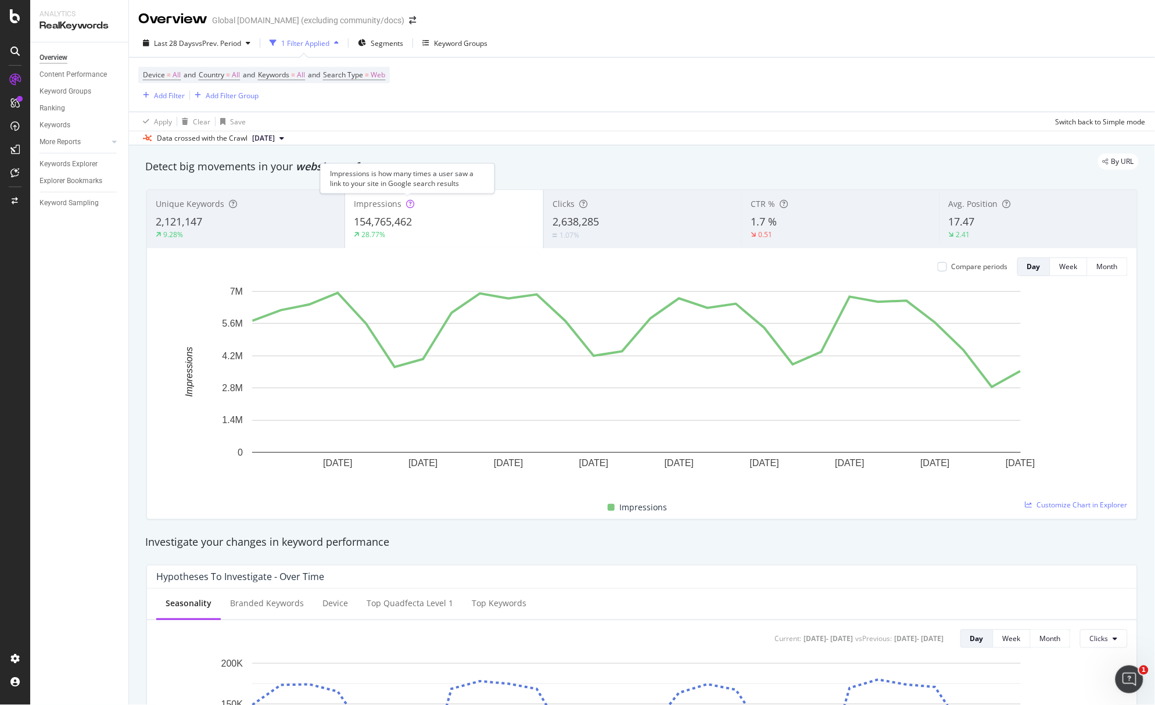
click at [362, 194] on div "Impressions is how many times a user saw a link to your site in Google search r…" at bounding box center [407, 178] width 174 height 30
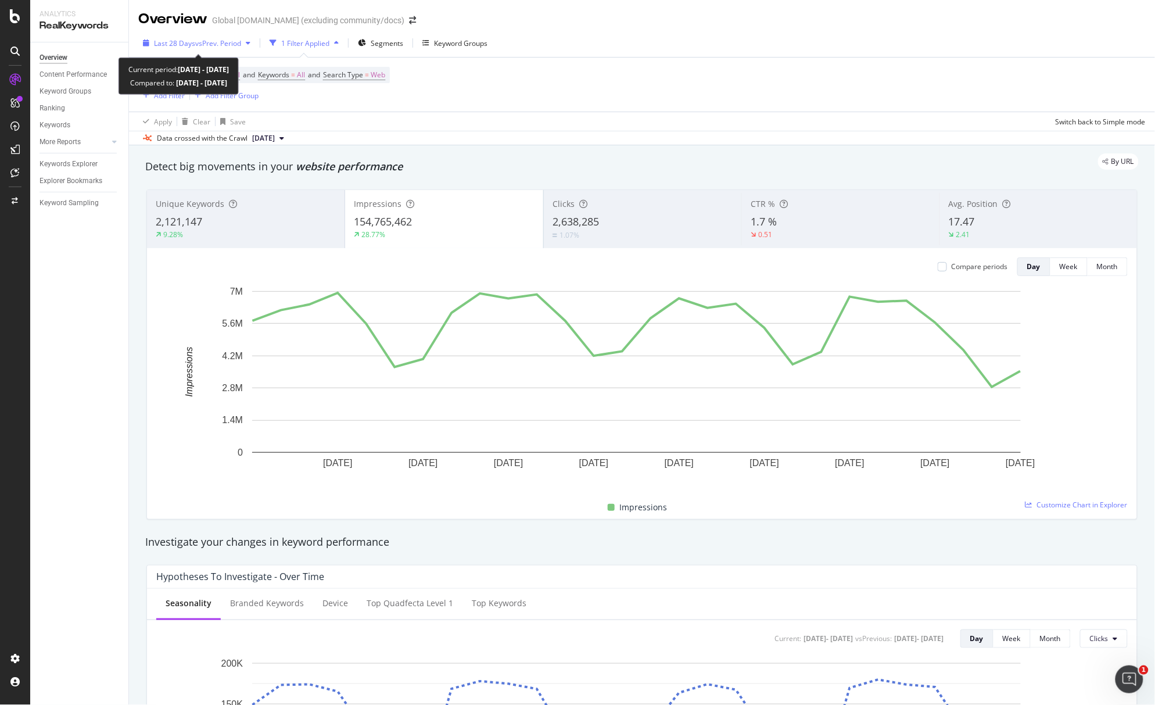
click at [220, 46] on span "vs Prev. Period" at bounding box center [218, 43] width 46 height 10
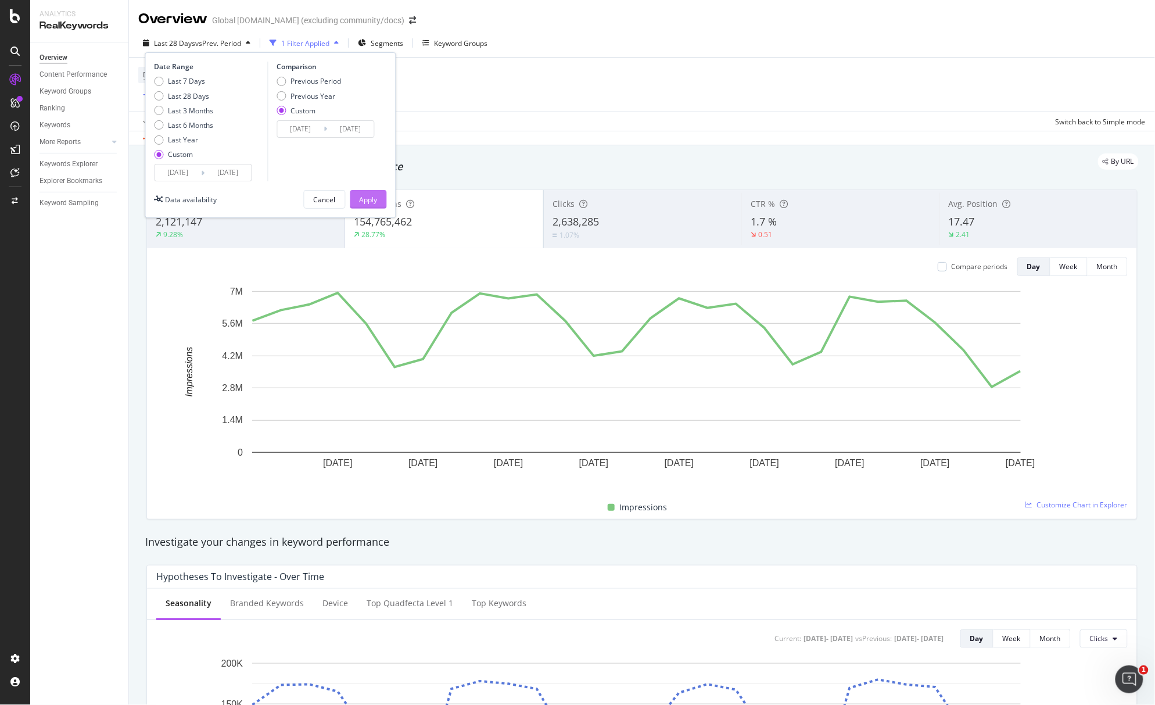
click at [370, 198] on div "Apply" at bounding box center [369, 200] width 18 height 10
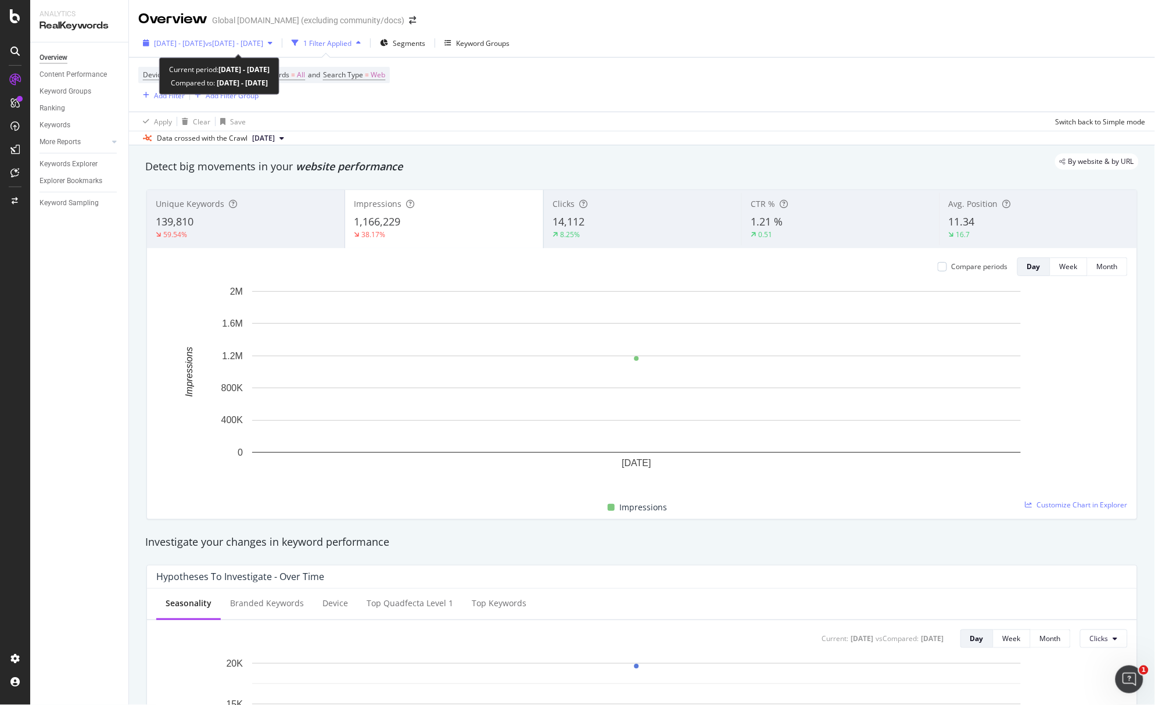
click at [199, 38] on span "[DATE] - [DATE]" at bounding box center [179, 43] width 51 height 10
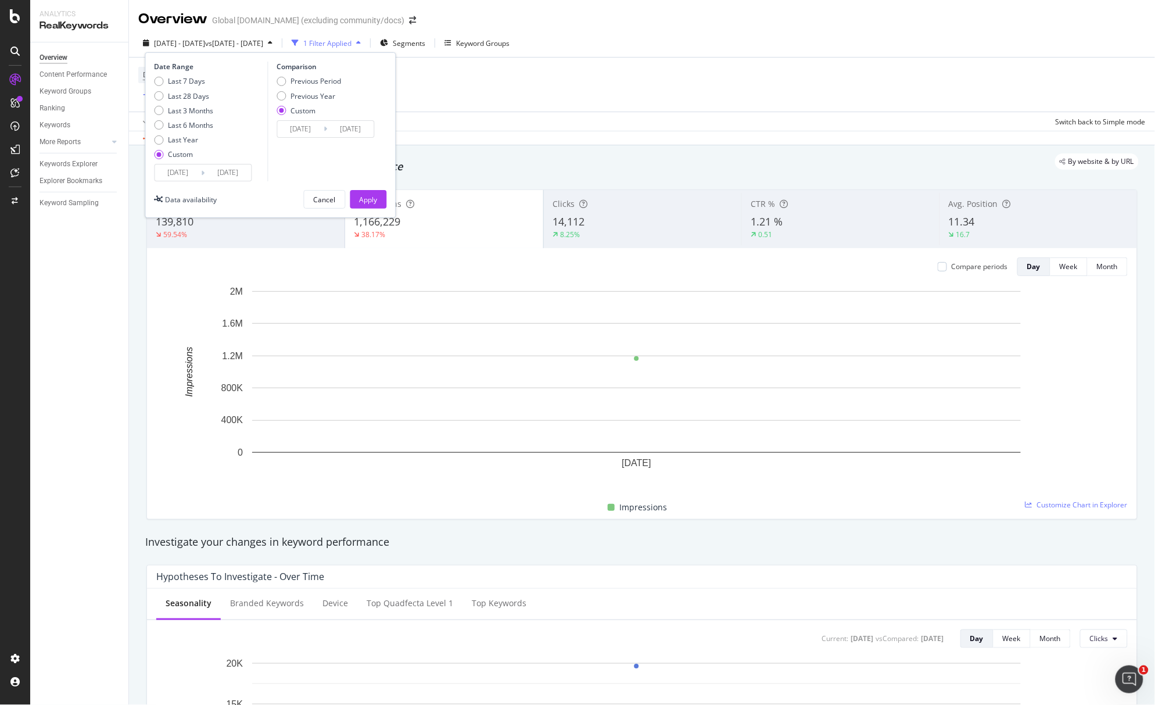
click at [200, 173] on input "[DATE]" at bounding box center [178, 172] width 46 height 16
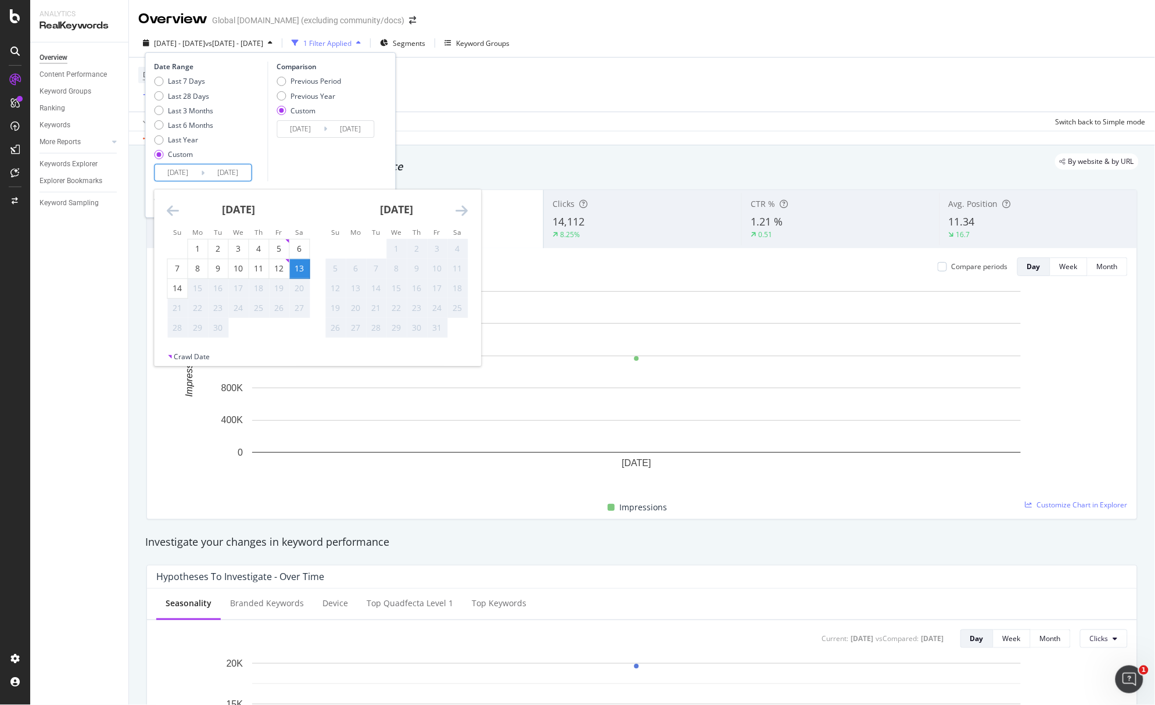
click at [479, 89] on div "Device = All and Country = All and Keywords = All and Search Type = Web Add Fil…" at bounding box center [642, 85] width 1008 height 54
